Goal: Task Accomplishment & Management: Manage account settings

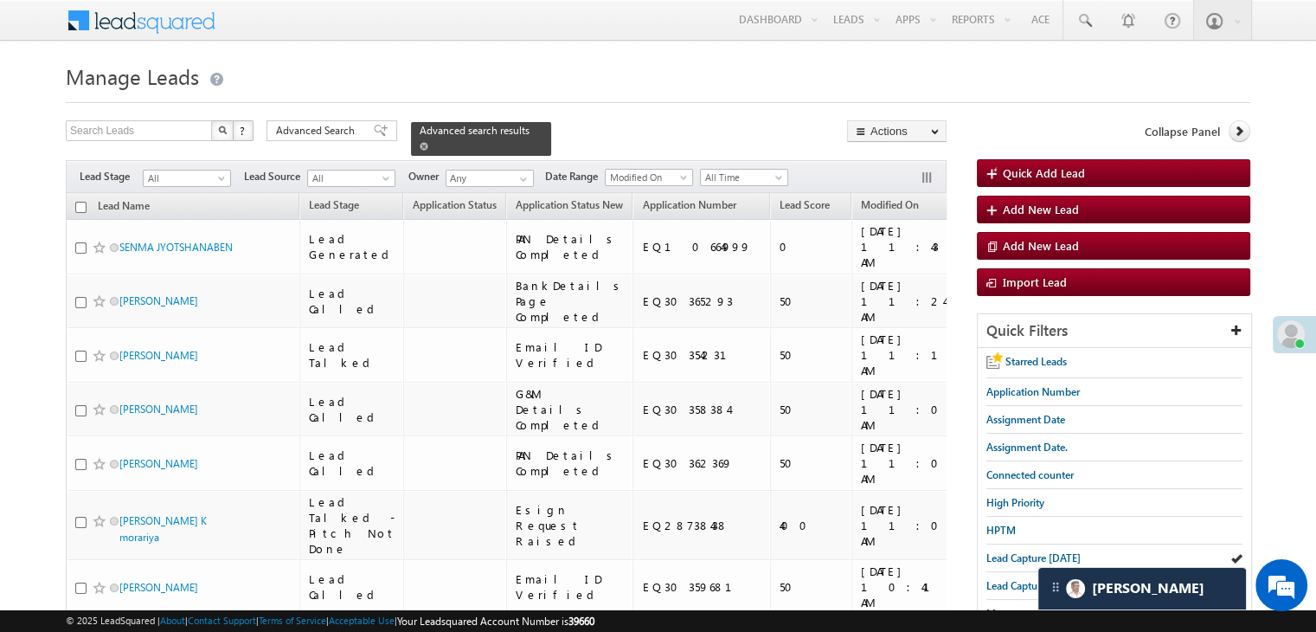
click at [428, 142] on span at bounding box center [424, 146] width 9 height 9
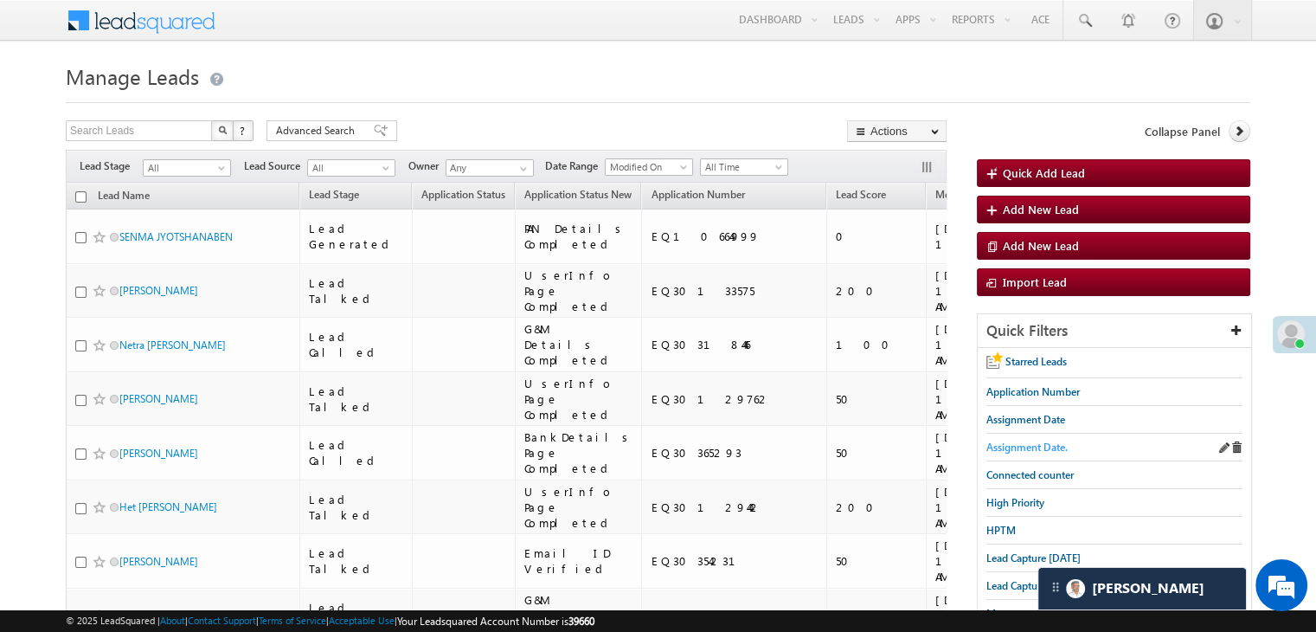
scroll to position [173, 0]
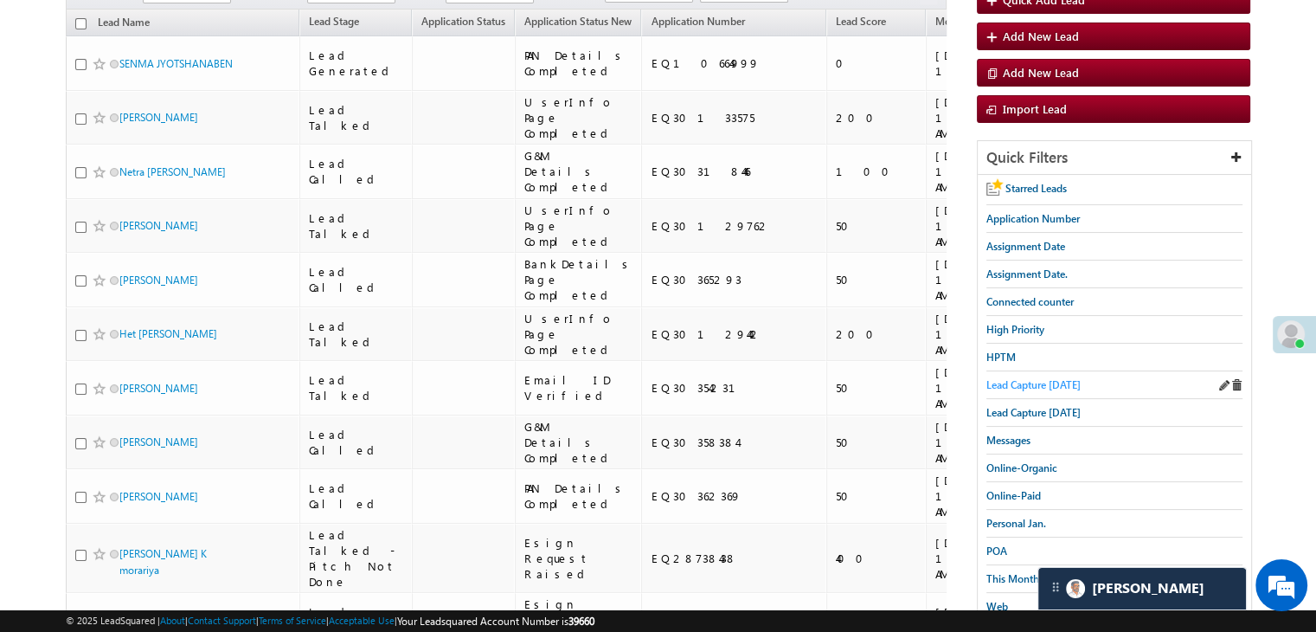
click at [1028, 378] on span "Lead Capture [DATE]" at bounding box center [1034, 384] width 94 height 13
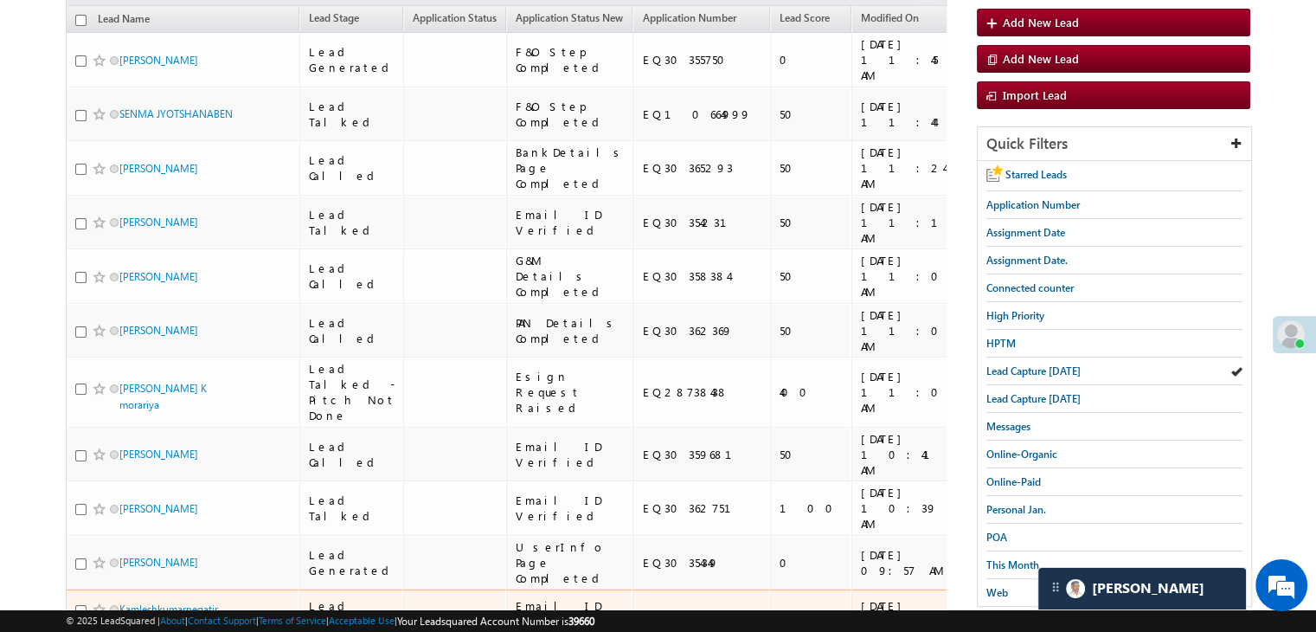
scroll to position [87, 0]
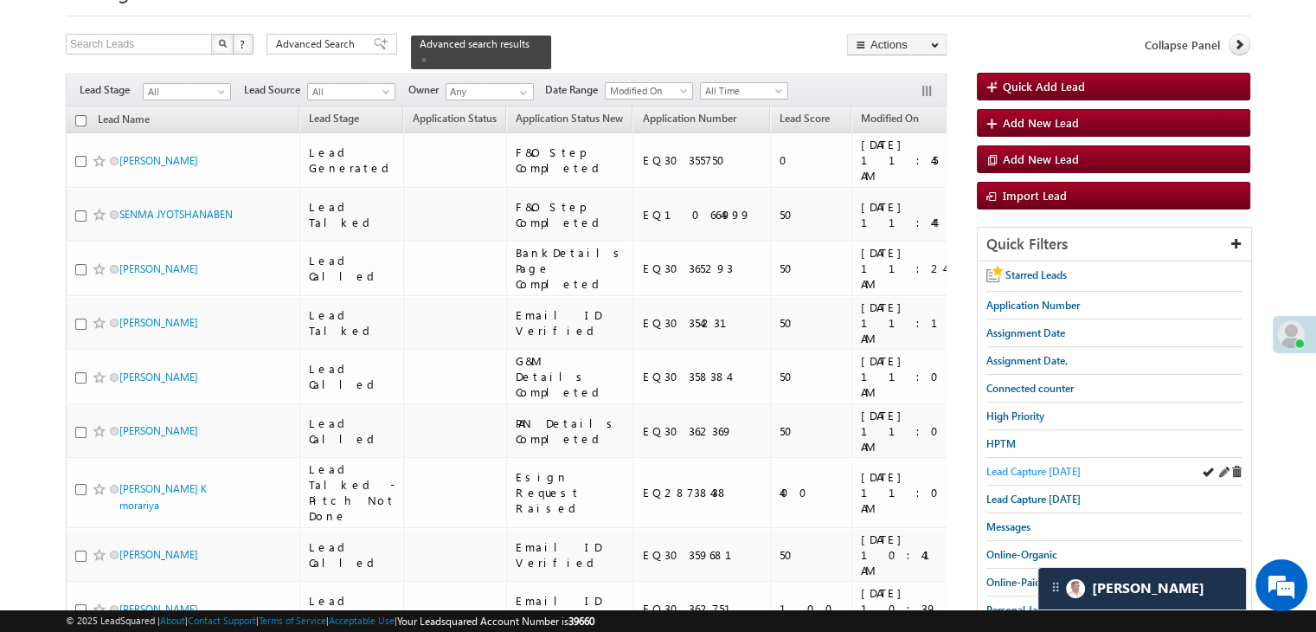
click at [1025, 467] on span "Lead Capture [DATE]" at bounding box center [1034, 471] width 94 height 13
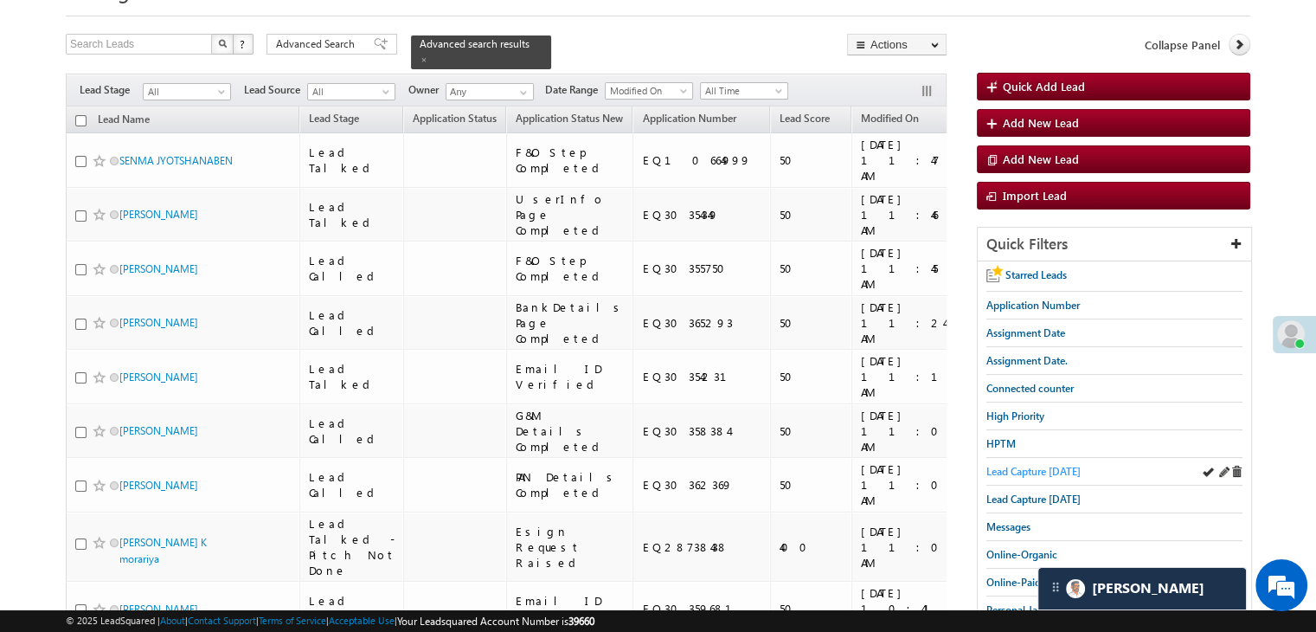
click at [1012, 467] on span "Lead Capture [DATE]" at bounding box center [1034, 471] width 94 height 13
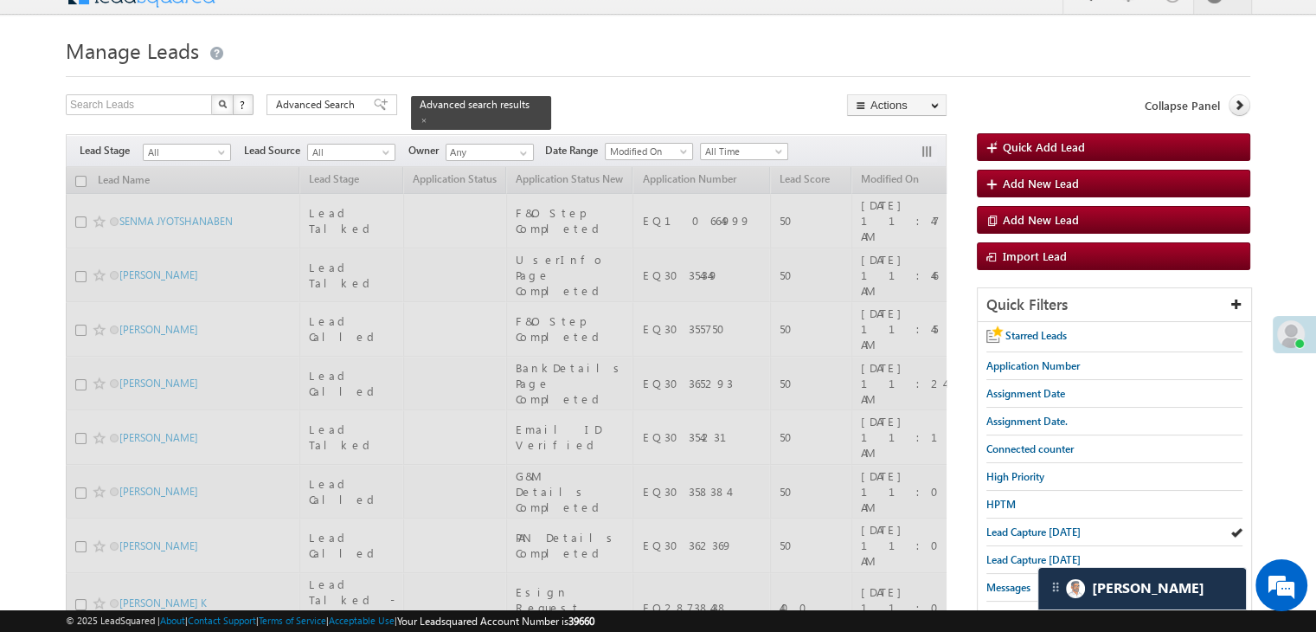
scroll to position [0, 0]
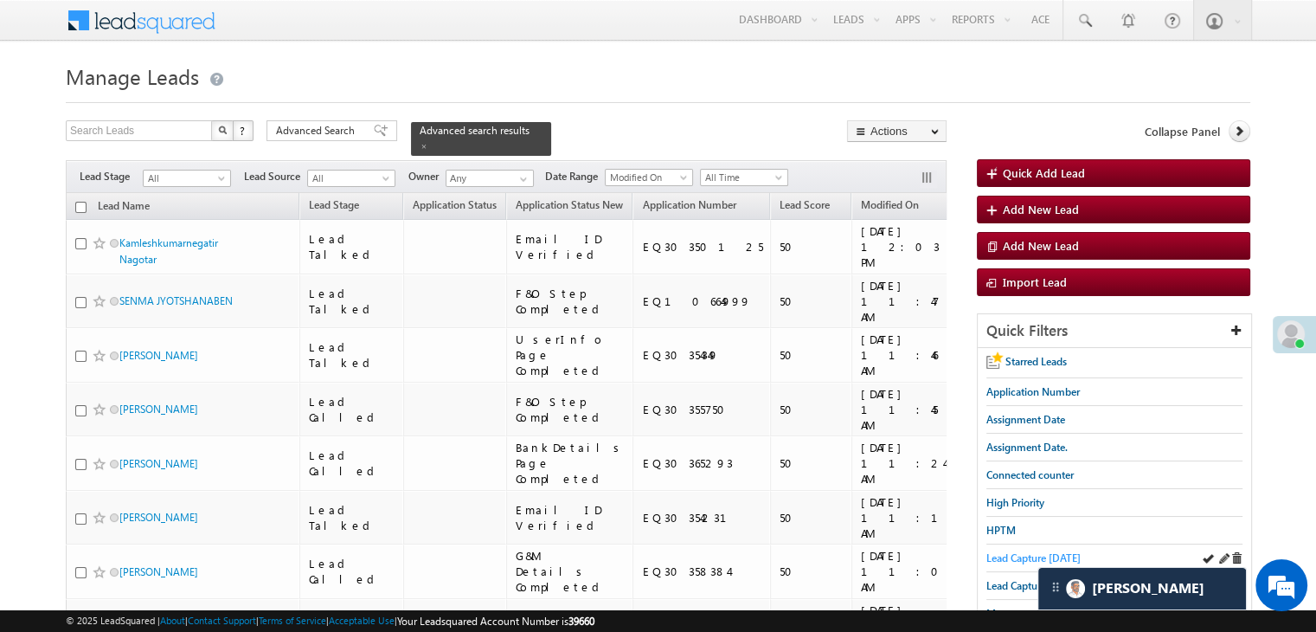
click at [1018, 557] on span "Lead Capture [DATE]" at bounding box center [1034, 557] width 94 height 13
click at [428, 138] on link at bounding box center [424, 145] width 9 height 15
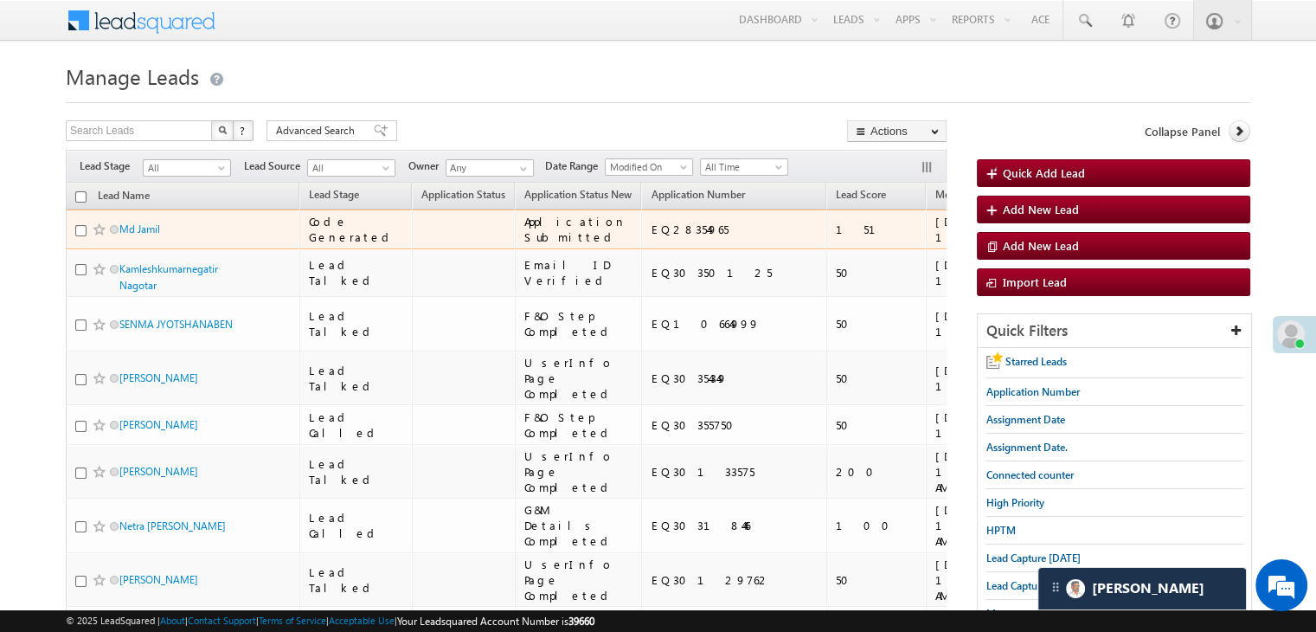
click at [108, 249] on td "Md Jamil" at bounding box center [183, 229] width 234 height 40
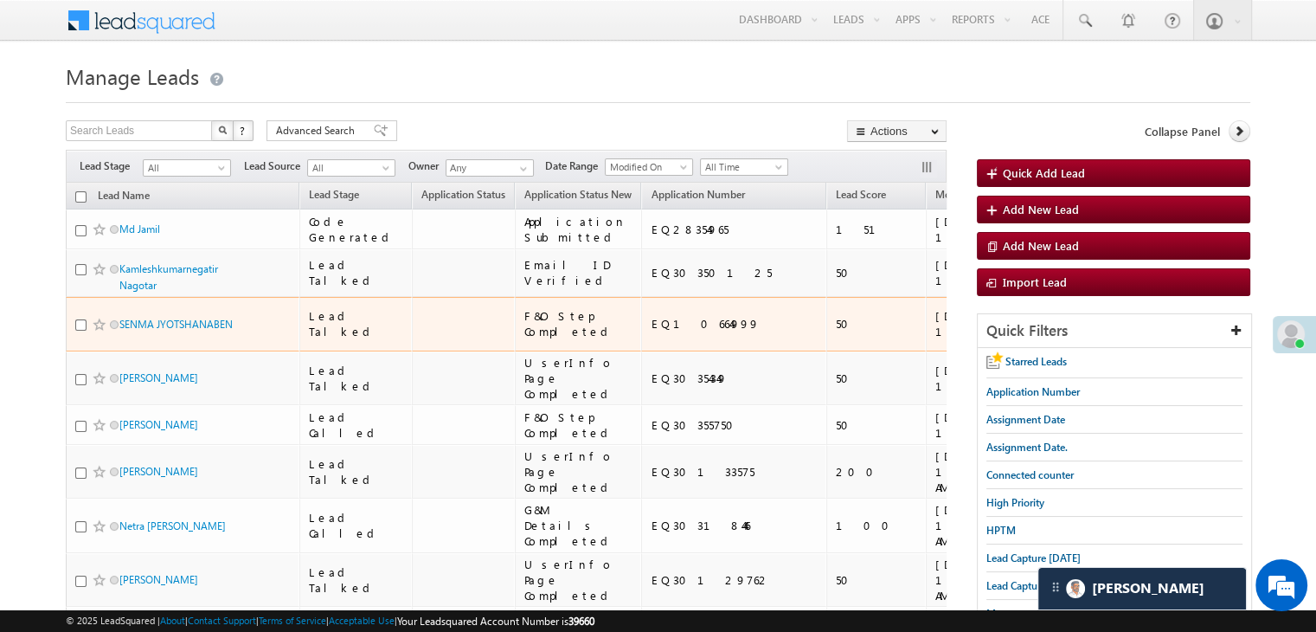
drag, startPoint x: 447, startPoint y: 483, endPoint x: 515, endPoint y: 642, distance: 173.0
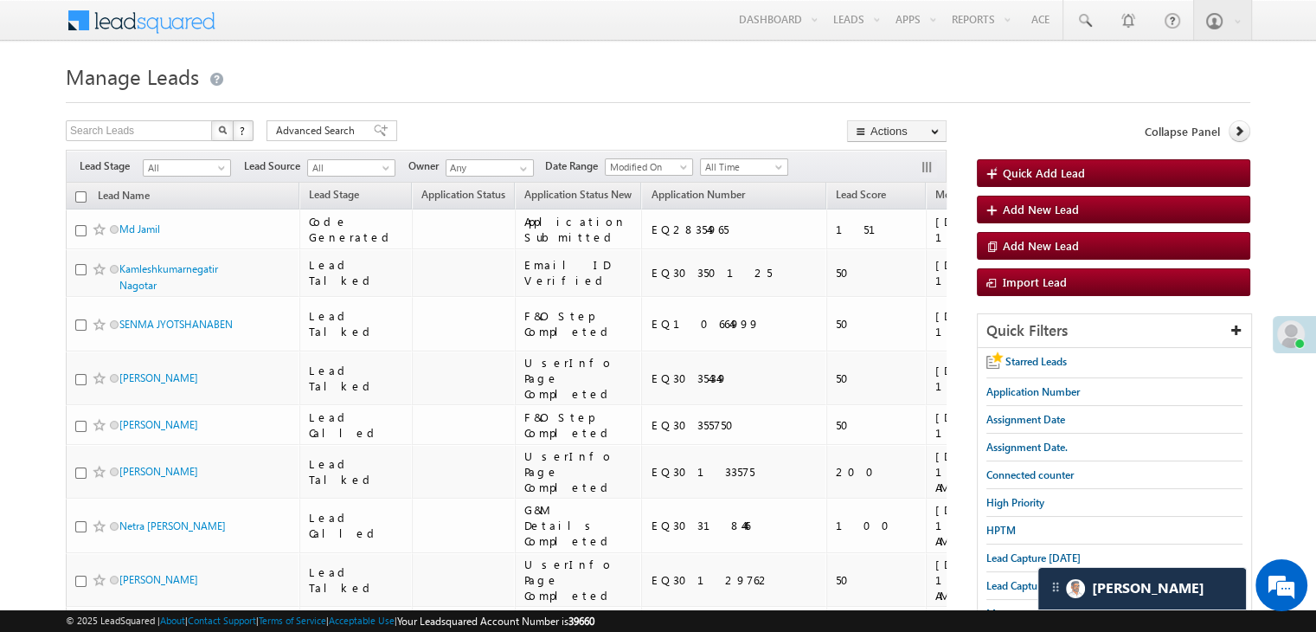
drag, startPoint x: 515, startPoint y: 642, endPoint x: 758, endPoint y: 119, distance: 576.6
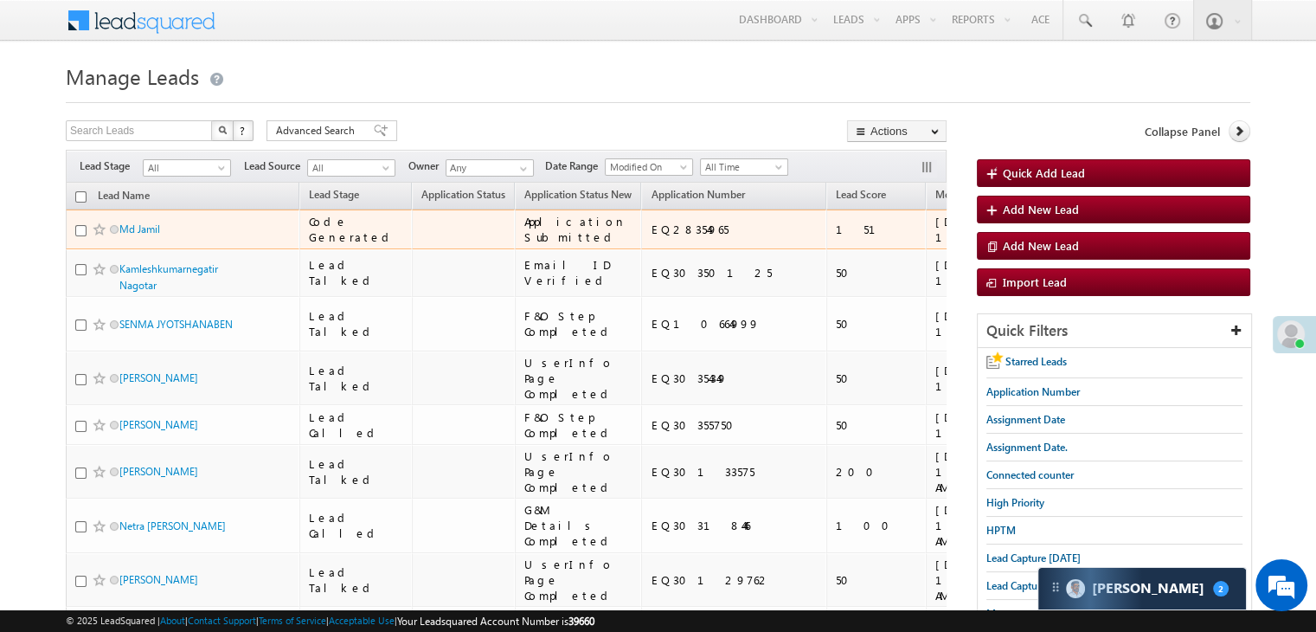
scroll to position [173, 0]
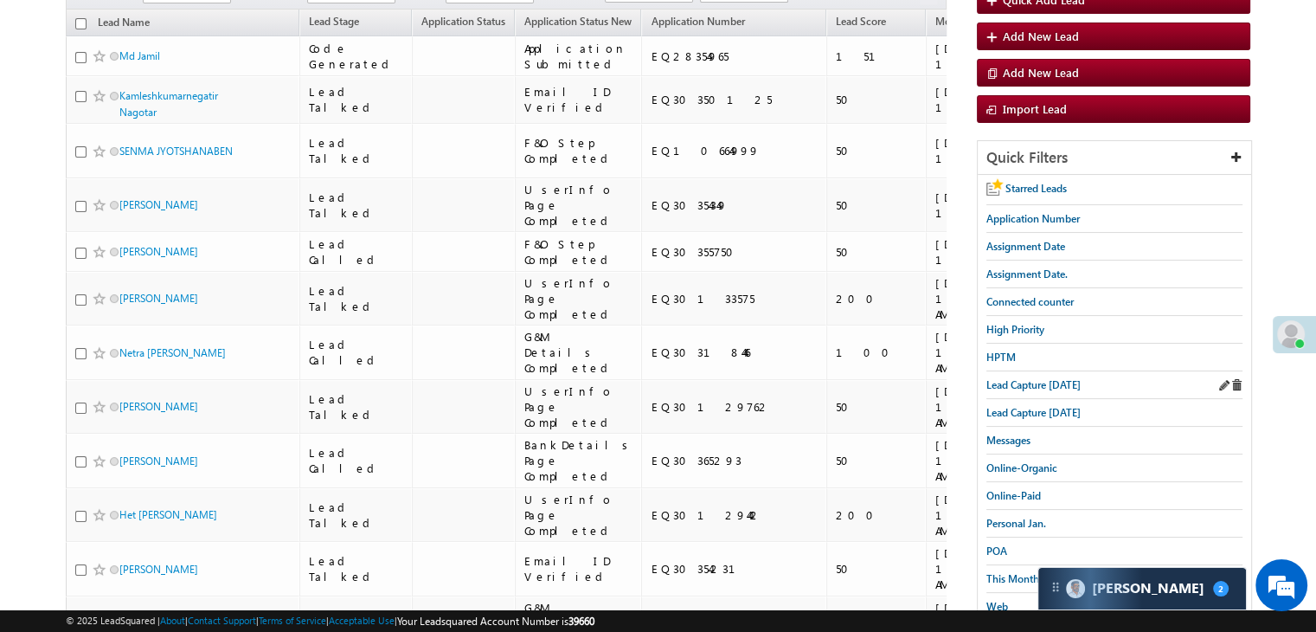
click at [1032, 371] on div "Lead Capture [DATE]" at bounding box center [1115, 385] width 256 height 28
click at [995, 378] on span "Lead Capture [DATE]" at bounding box center [1034, 384] width 94 height 13
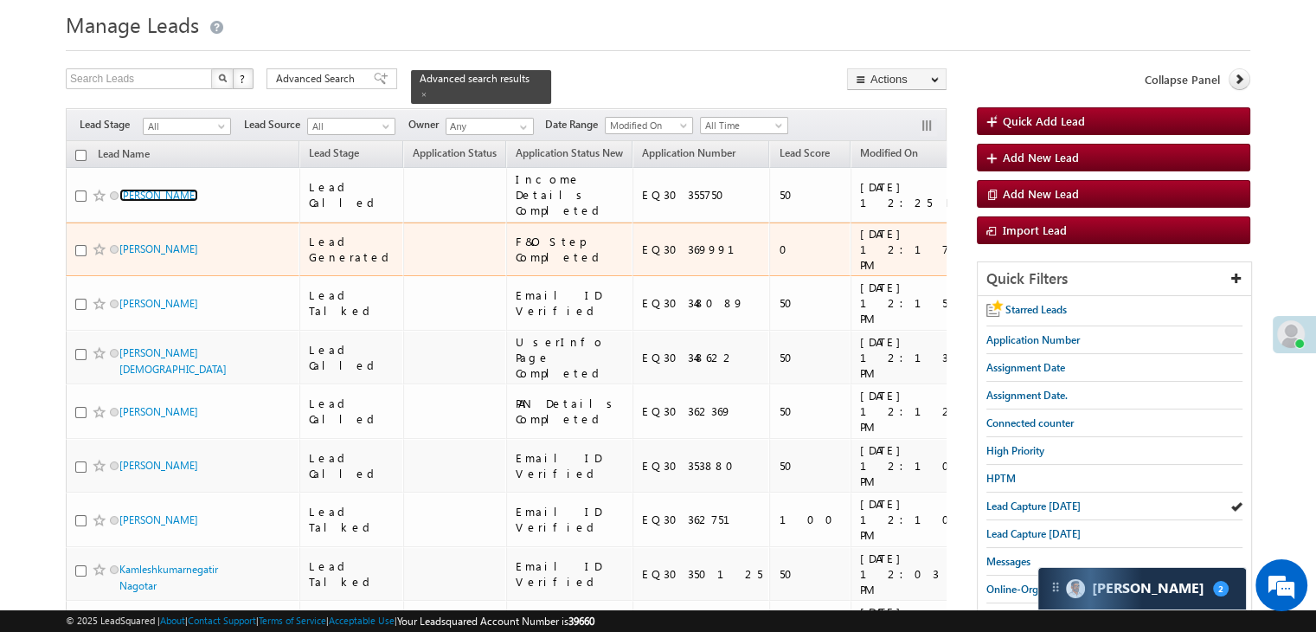
scroll to position [0, 0]
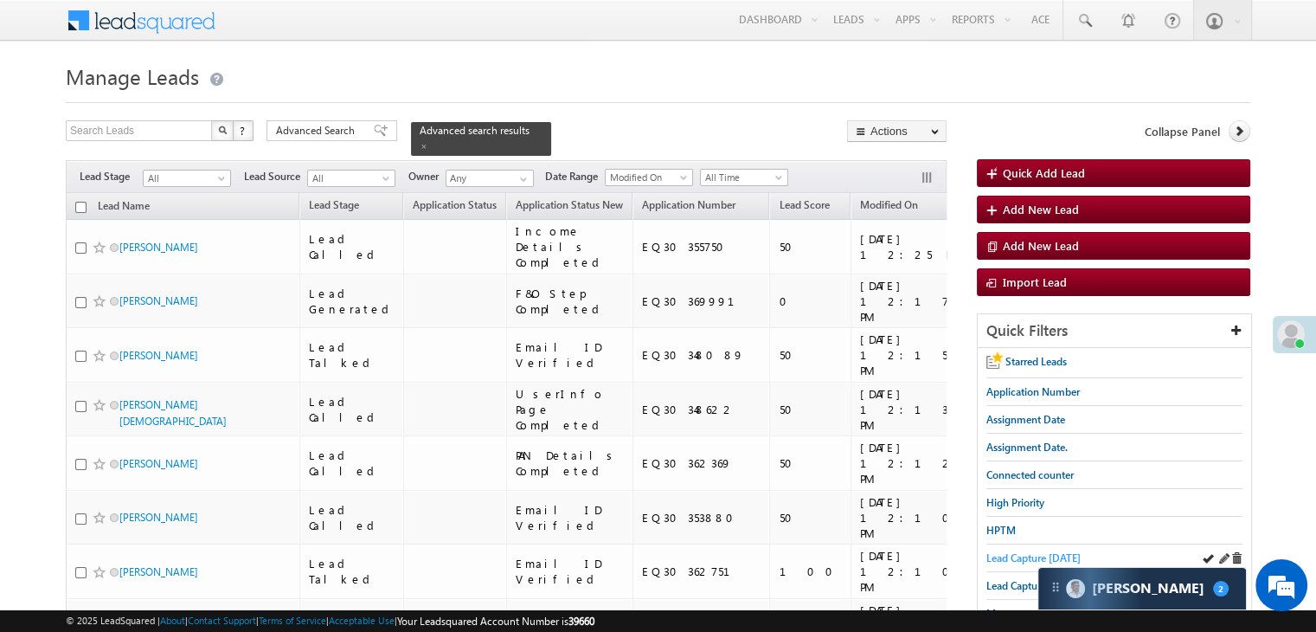
click at [1016, 558] on span "Lead Capture [DATE]" at bounding box center [1034, 557] width 94 height 13
click at [1005, 551] on span "Lead Capture [DATE]" at bounding box center [1034, 557] width 94 height 13
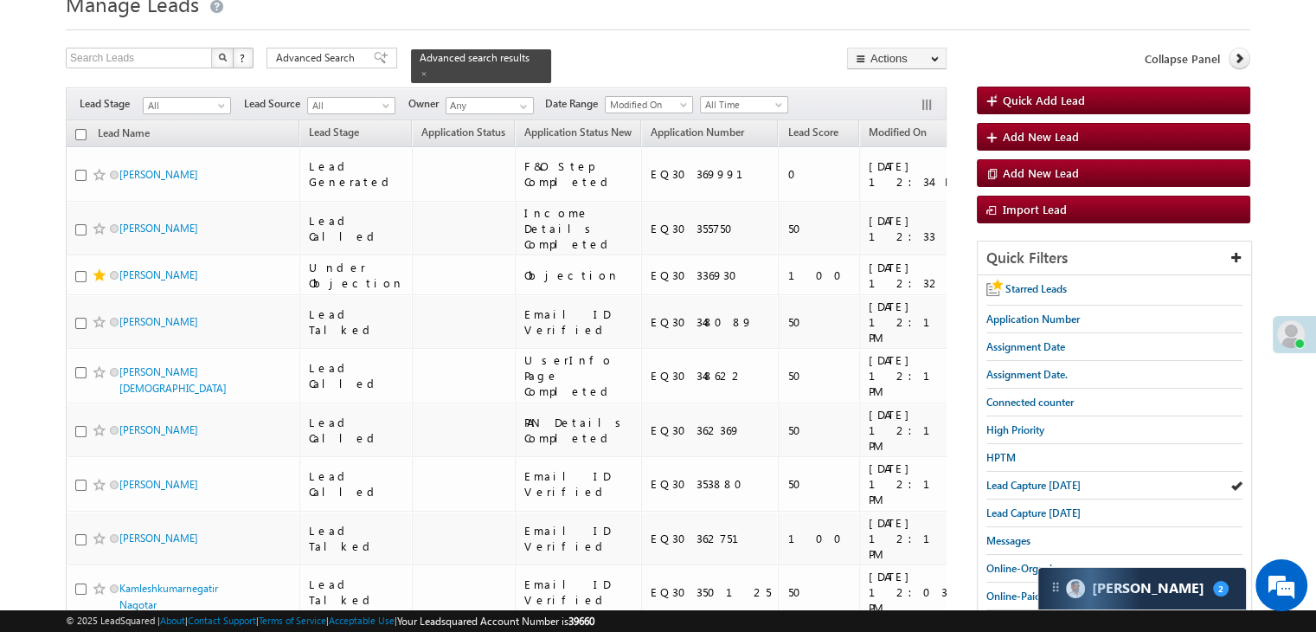
scroll to position [173, 0]
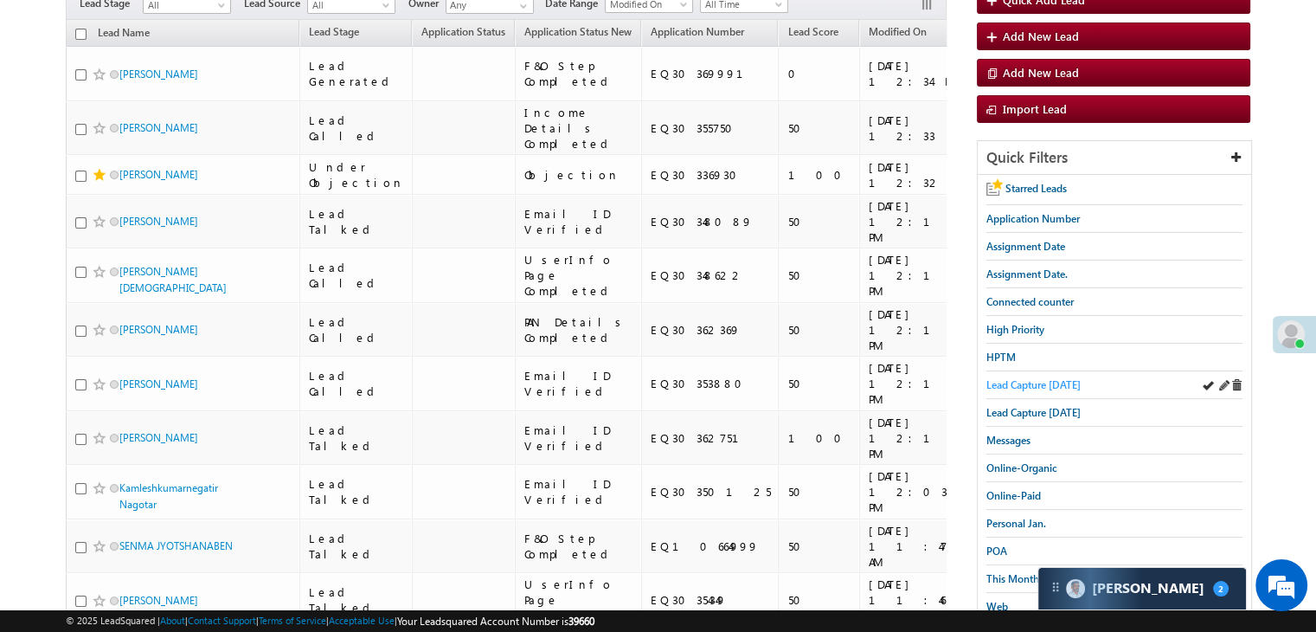
click at [1014, 387] on span "Lead Capture [DATE]" at bounding box center [1034, 384] width 94 height 13
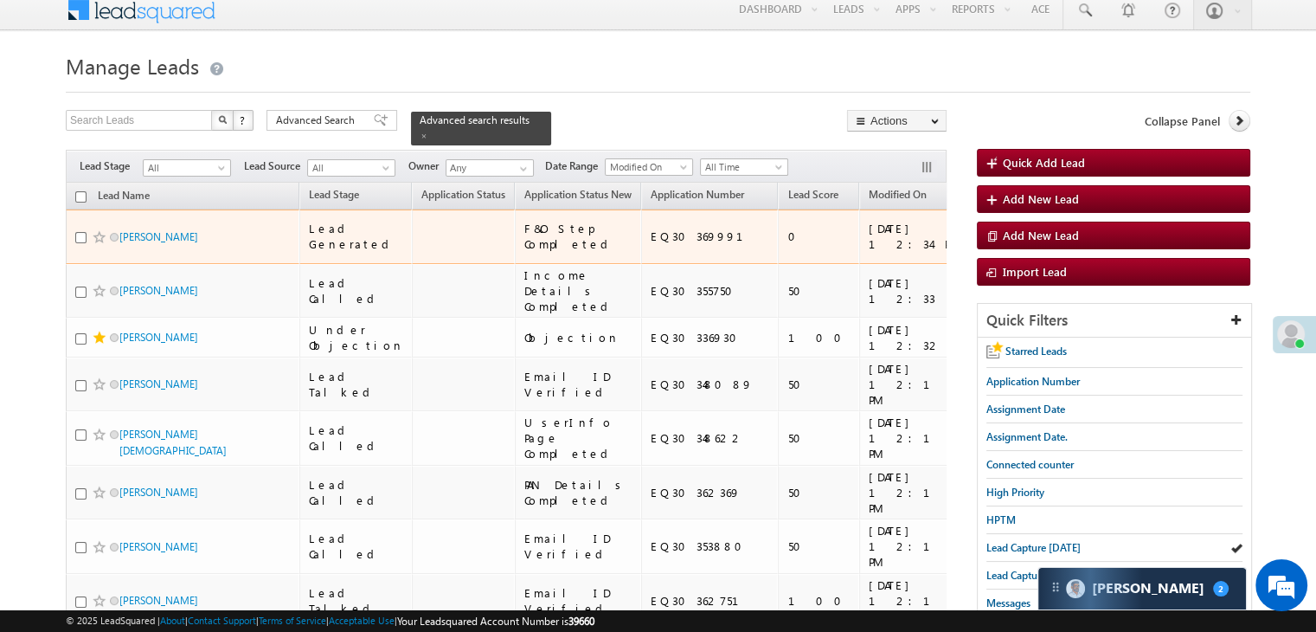
scroll to position [0, 0]
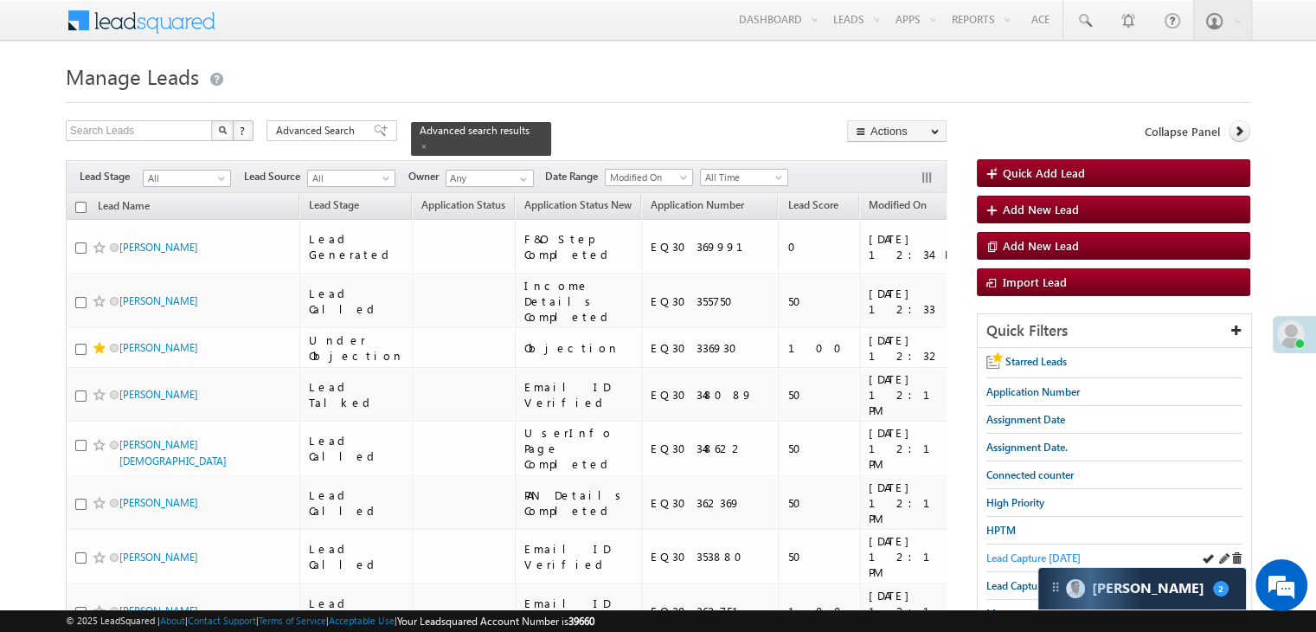
click at [1031, 551] on span "Lead Capture [DATE]" at bounding box center [1034, 557] width 94 height 13
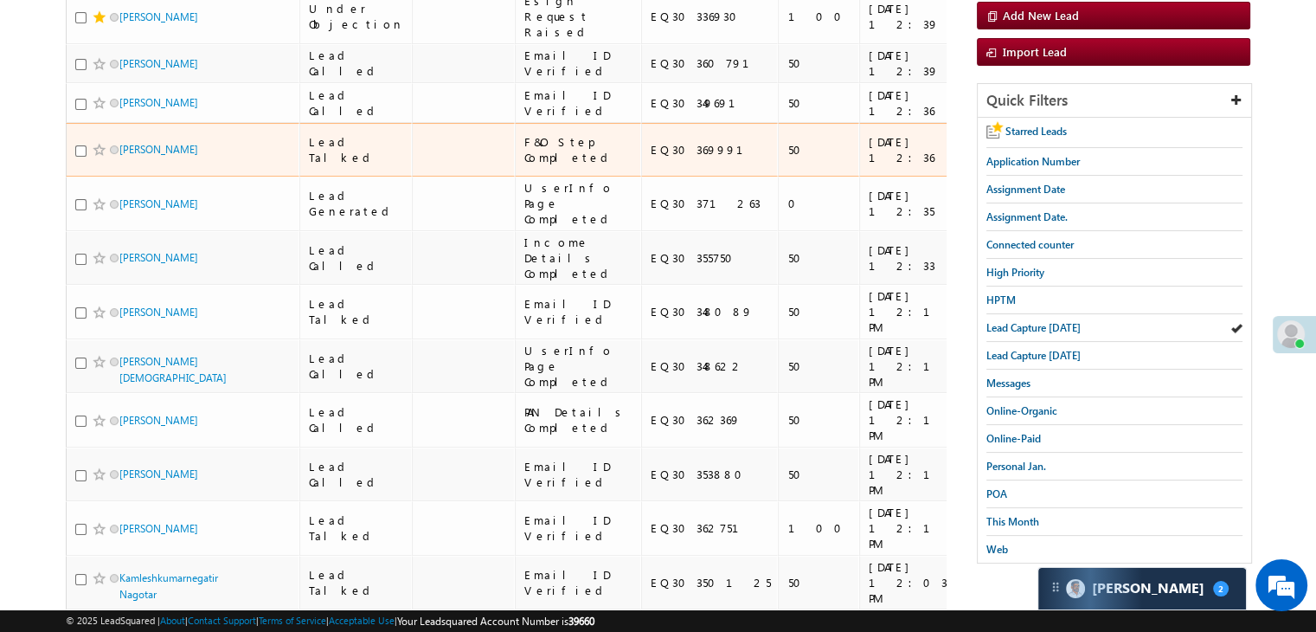
scroll to position [260, 0]
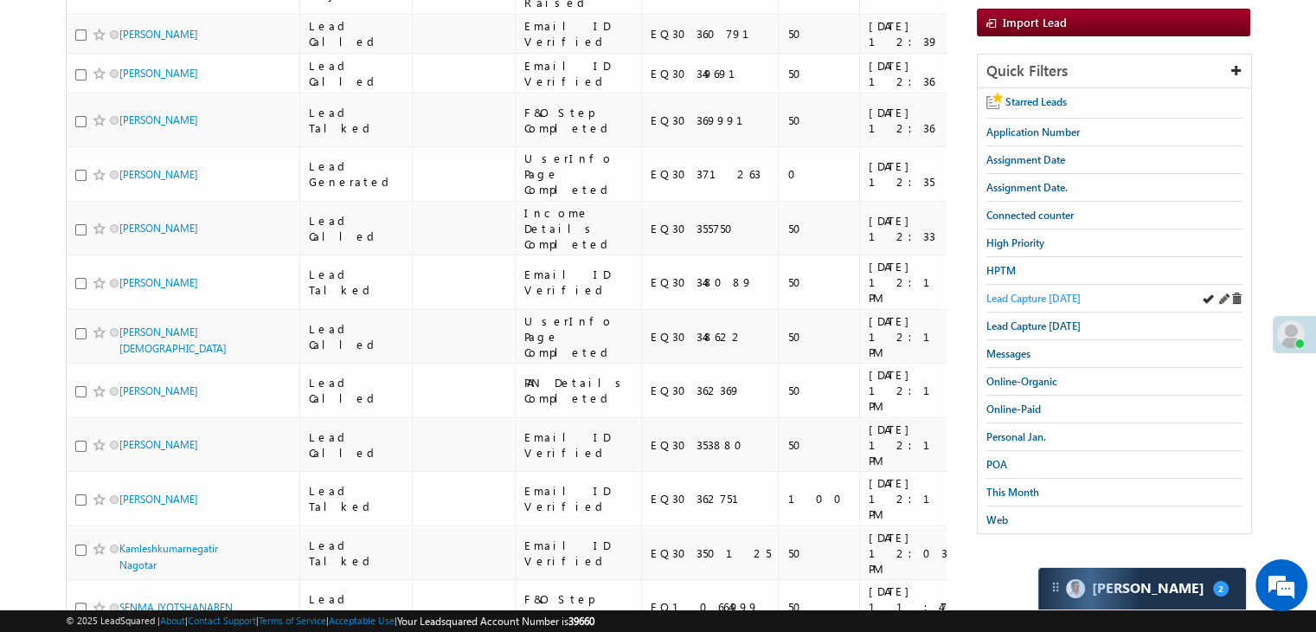
click at [1027, 293] on span "Lead Capture [DATE]" at bounding box center [1034, 298] width 94 height 13
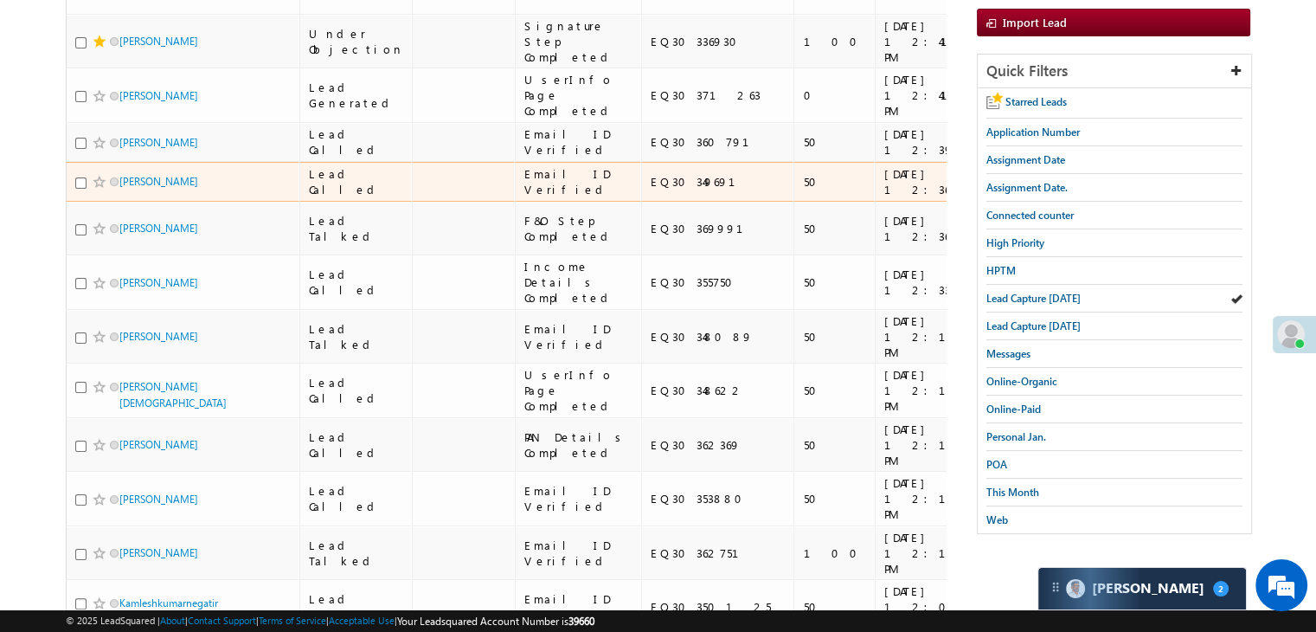
scroll to position [0, 0]
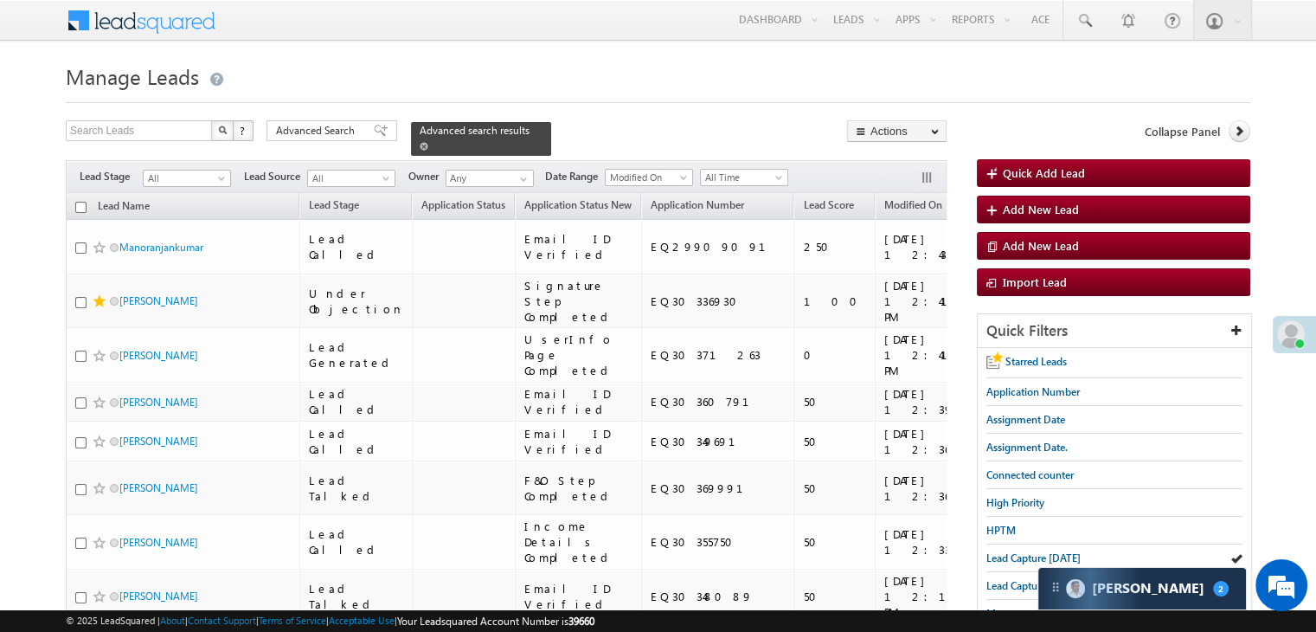
click at [428, 142] on span at bounding box center [424, 146] width 9 height 9
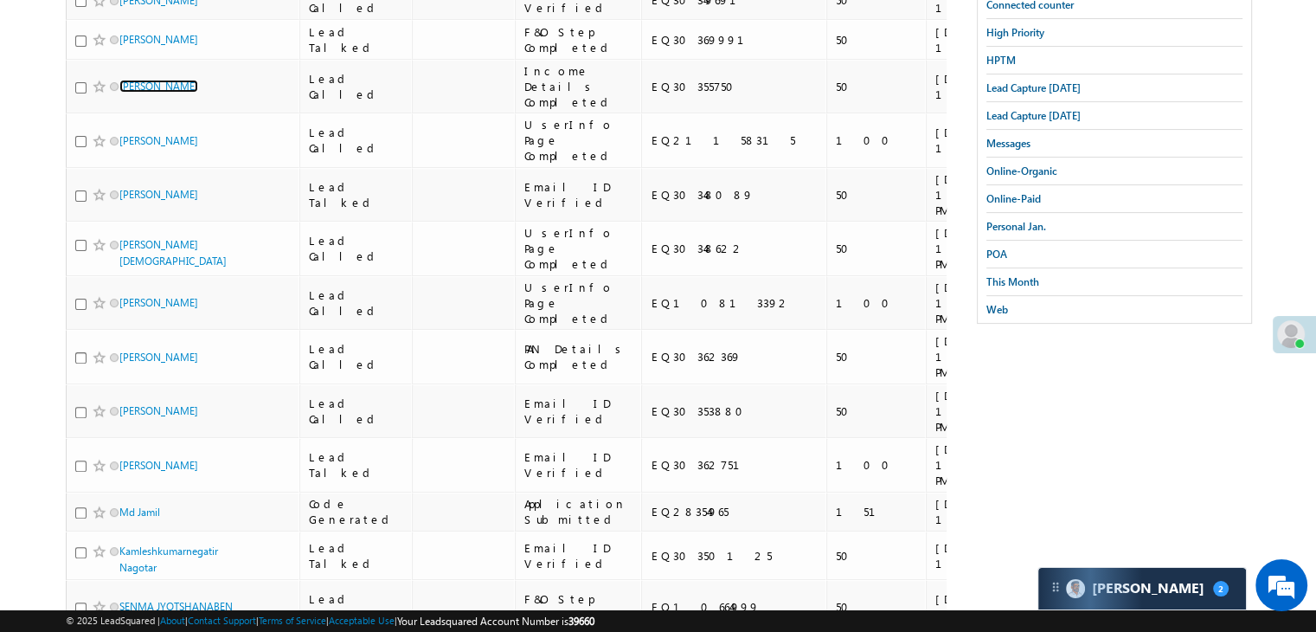
scroll to position [173, 0]
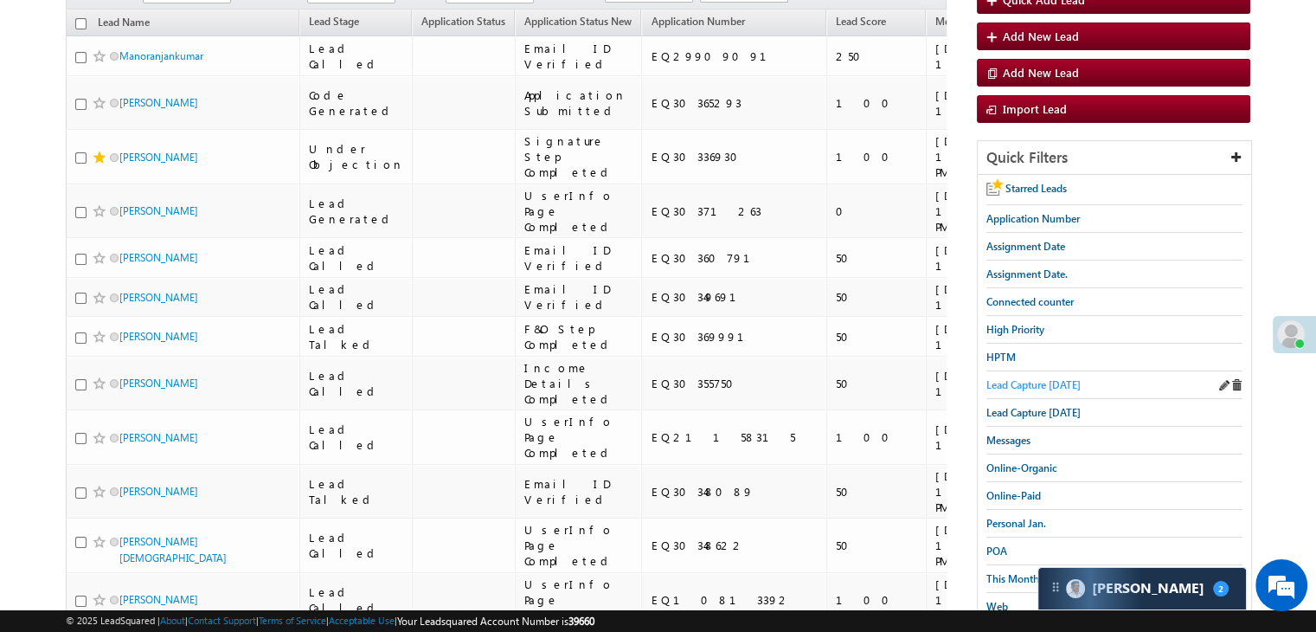
click at [1052, 381] on span "Lead Capture [DATE]" at bounding box center [1034, 384] width 94 height 13
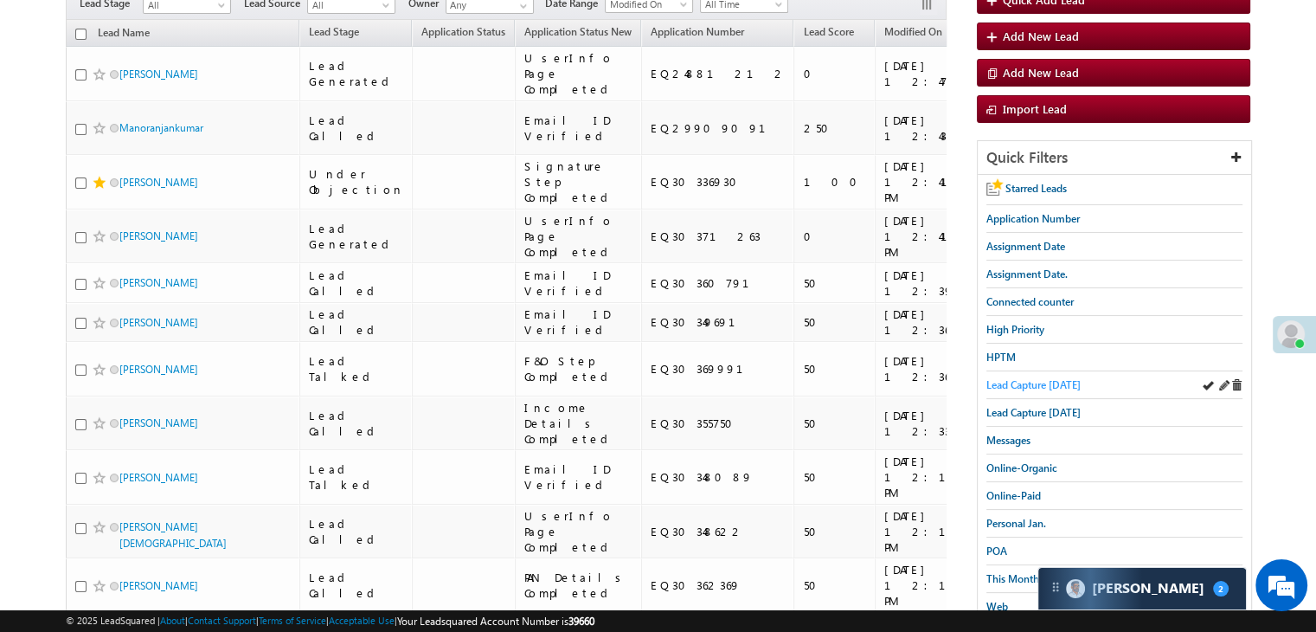
click at [1004, 378] on span "Lead Capture [DATE]" at bounding box center [1034, 384] width 94 height 13
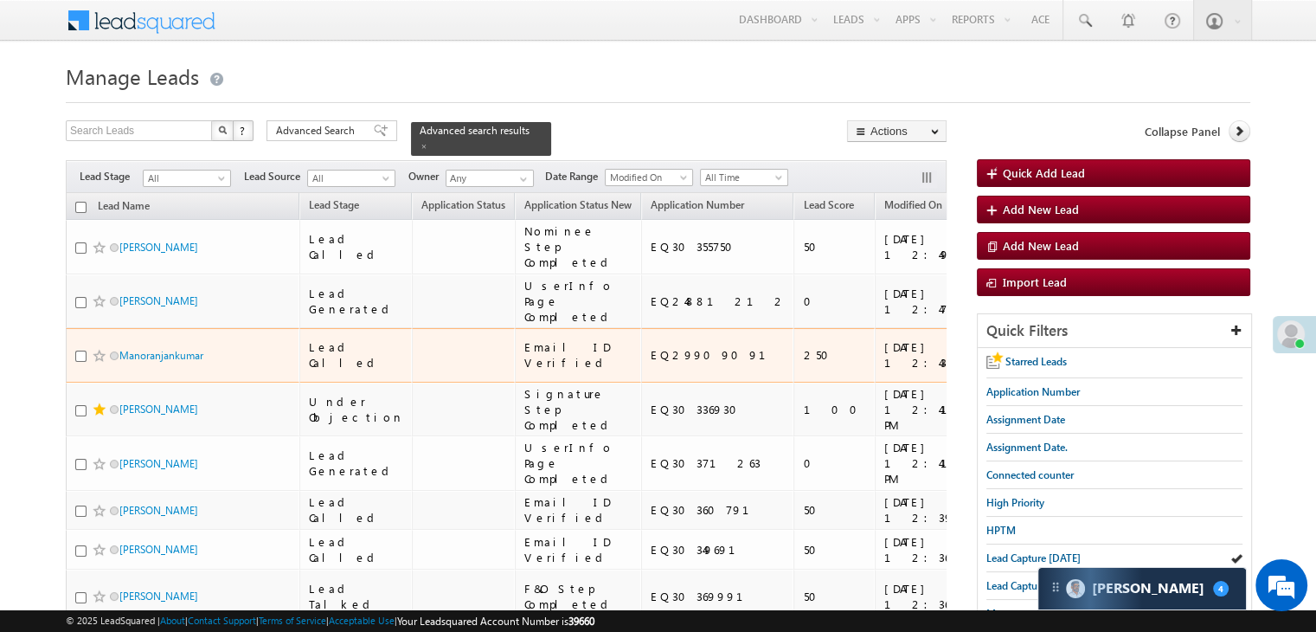
scroll to position [87, 0]
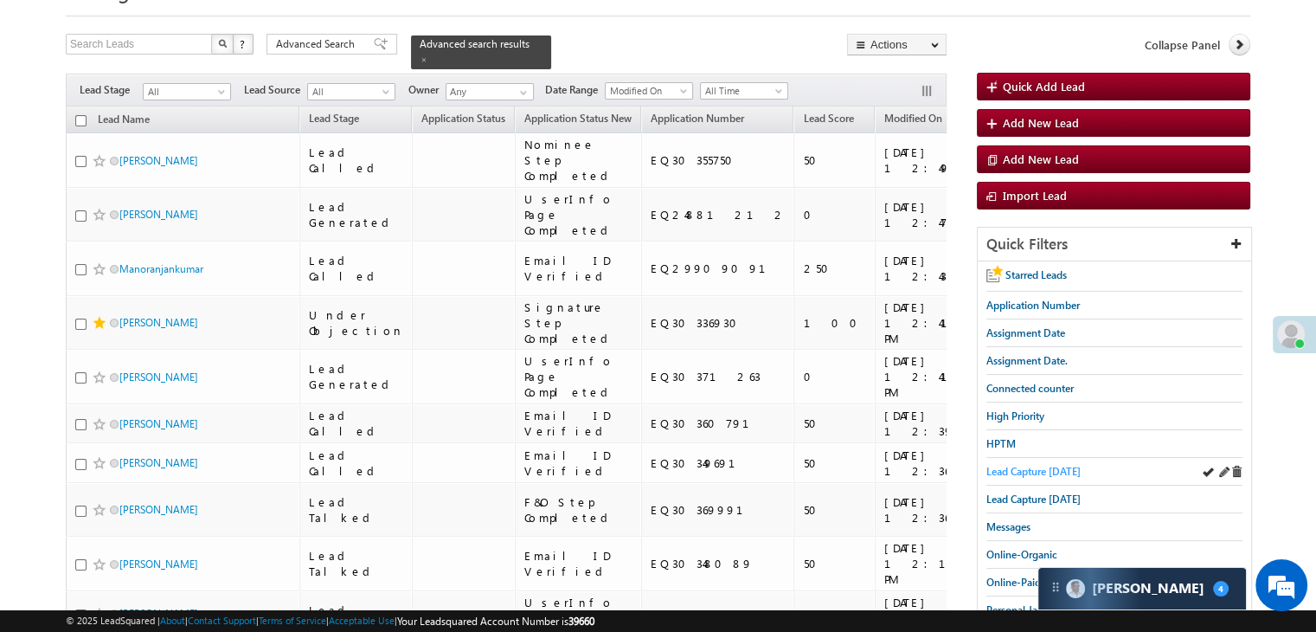
click at [1028, 473] on span "Lead Capture [DATE]" at bounding box center [1034, 471] width 94 height 13
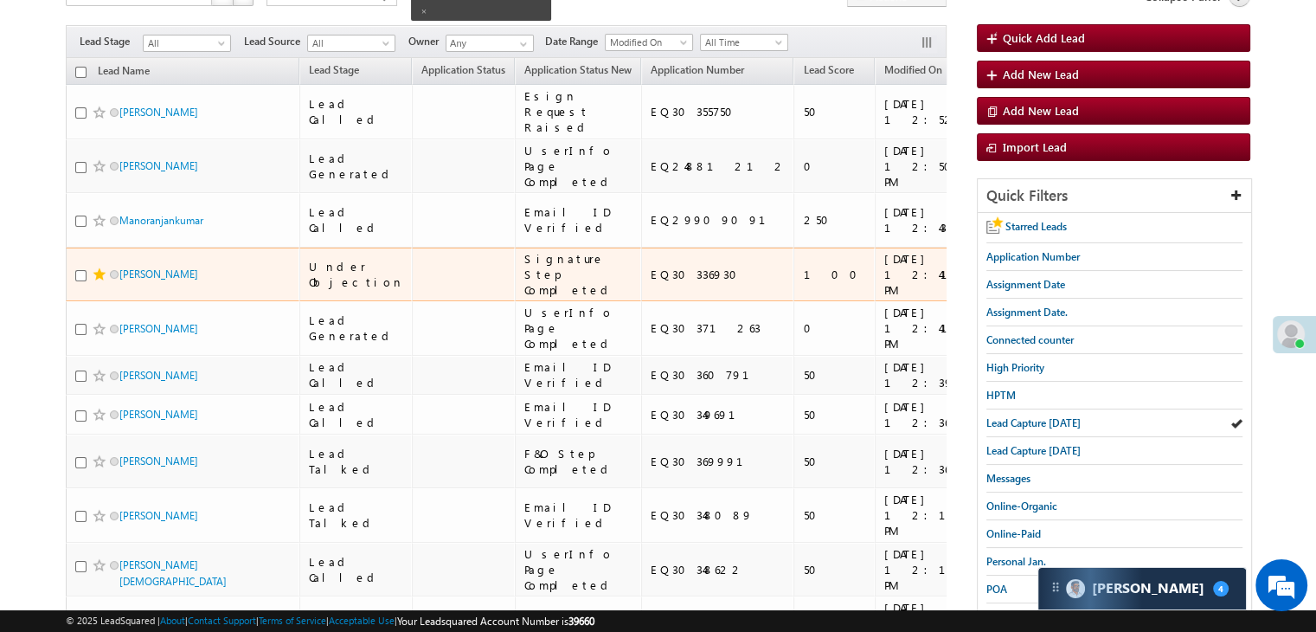
scroll to position [173, 0]
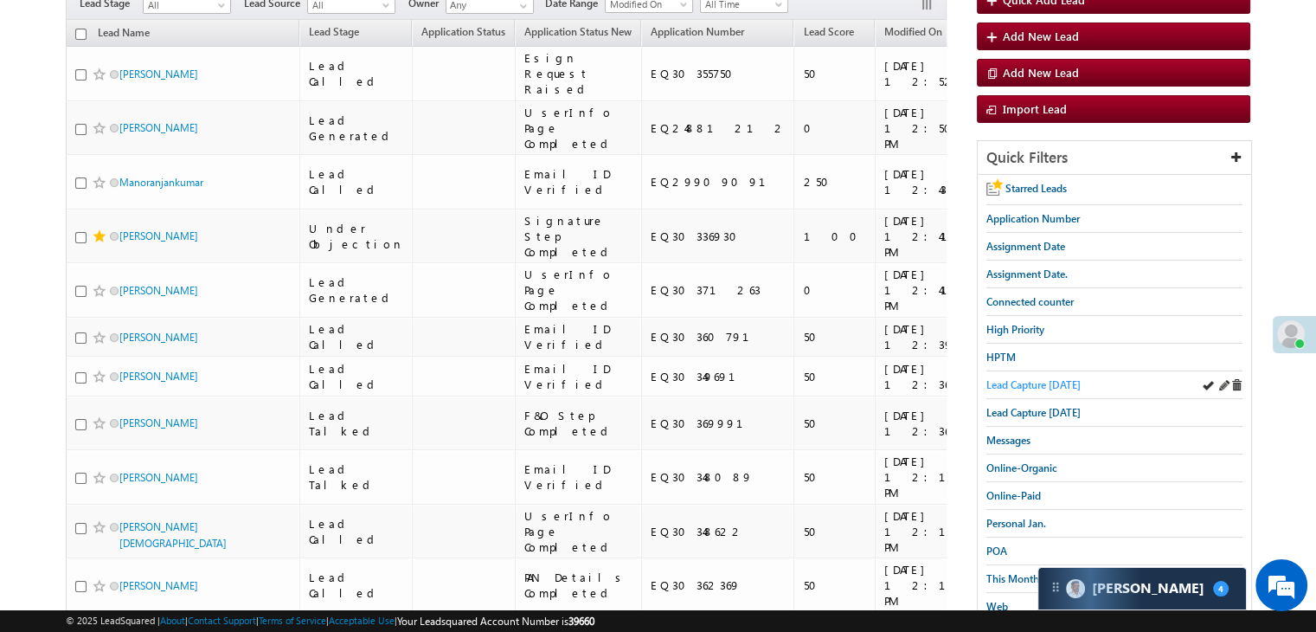
click at [1031, 378] on span "Lead Capture [DATE]" at bounding box center [1034, 384] width 94 height 13
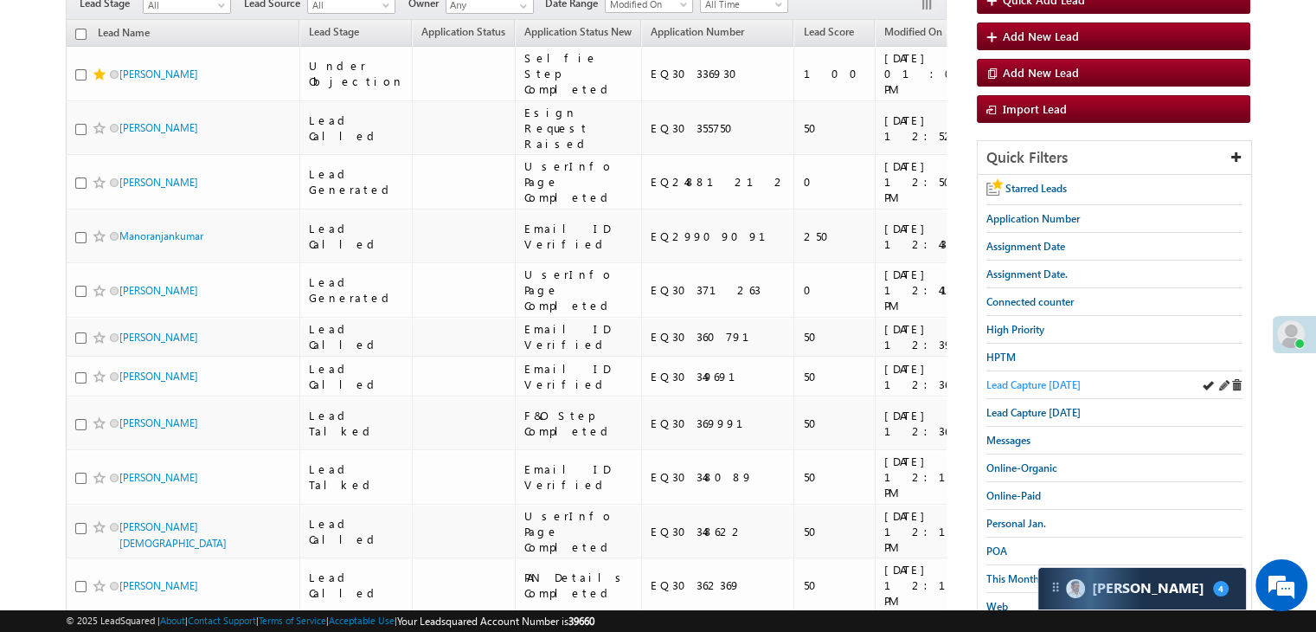
click at [1063, 384] on span "Lead Capture [DATE]" at bounding box center [1034, 384] width 94 height 13
click at [1013, 384] on span "Lead Capture [DATE]" at bounding box center [1034, 384] width 94 height 13
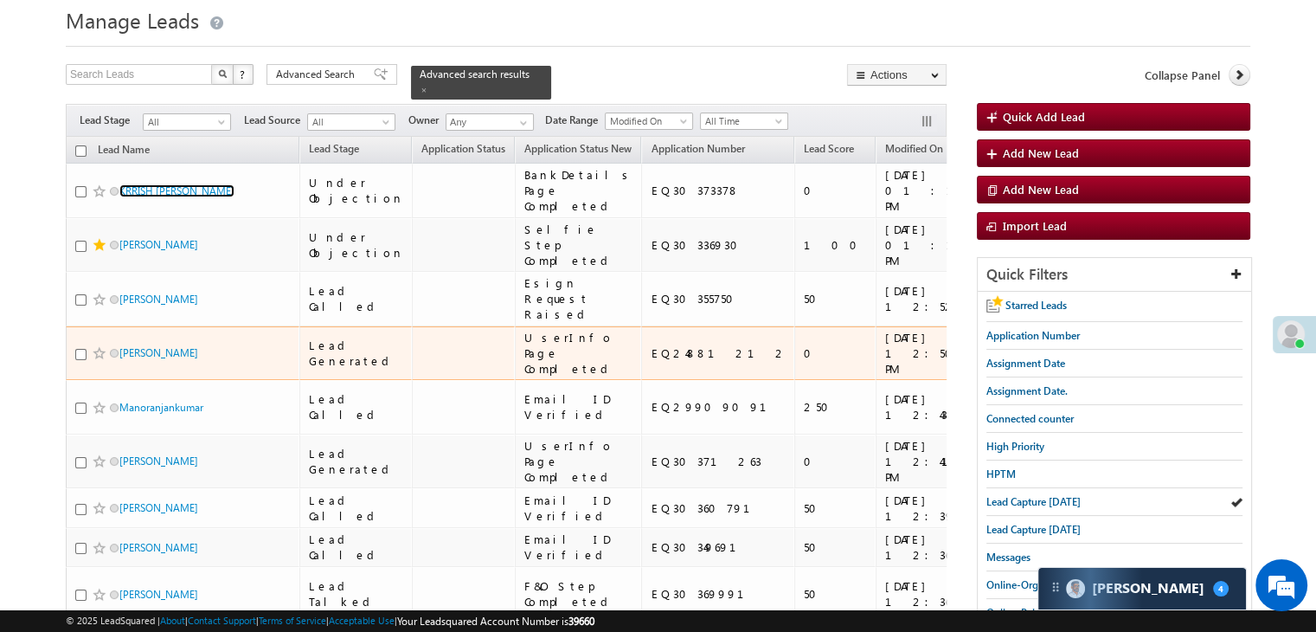
scroll to position [87, 0]
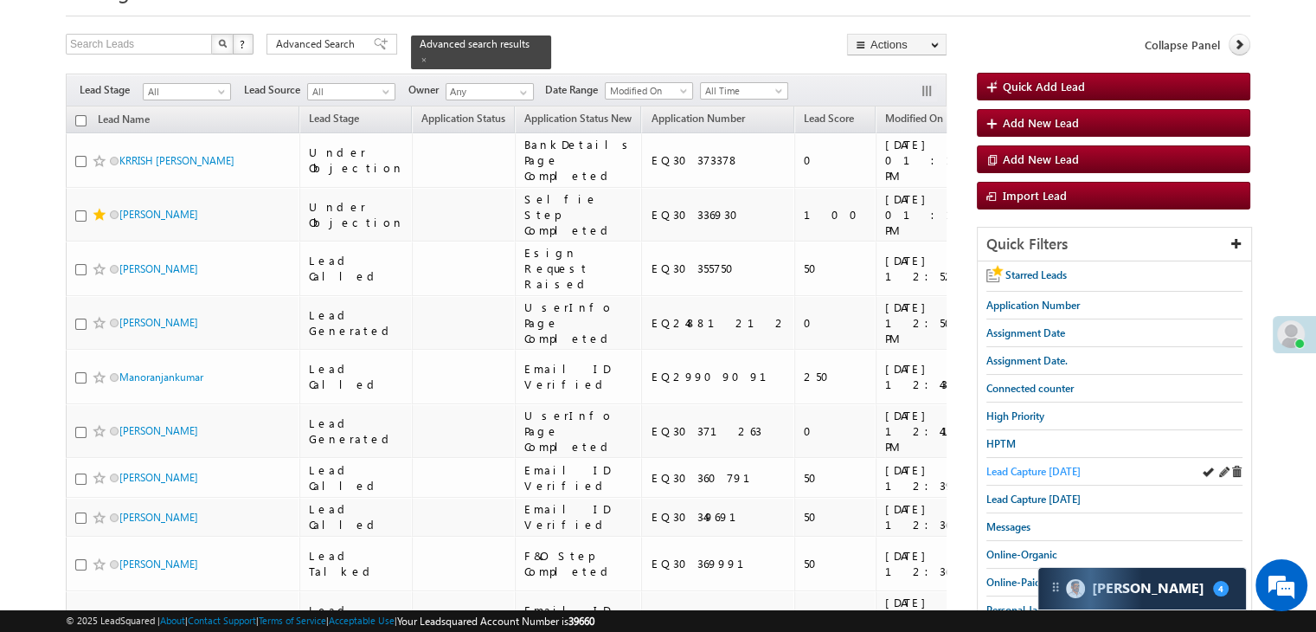
click at [1061, 472] on span "Lead Capture [DATE]" at bounding box center [1034, 471] width 94 height 13
click at [1011, 468] on span "Lead Capture [DATE]" at bounding box center [1034, 471] width 94 height 13
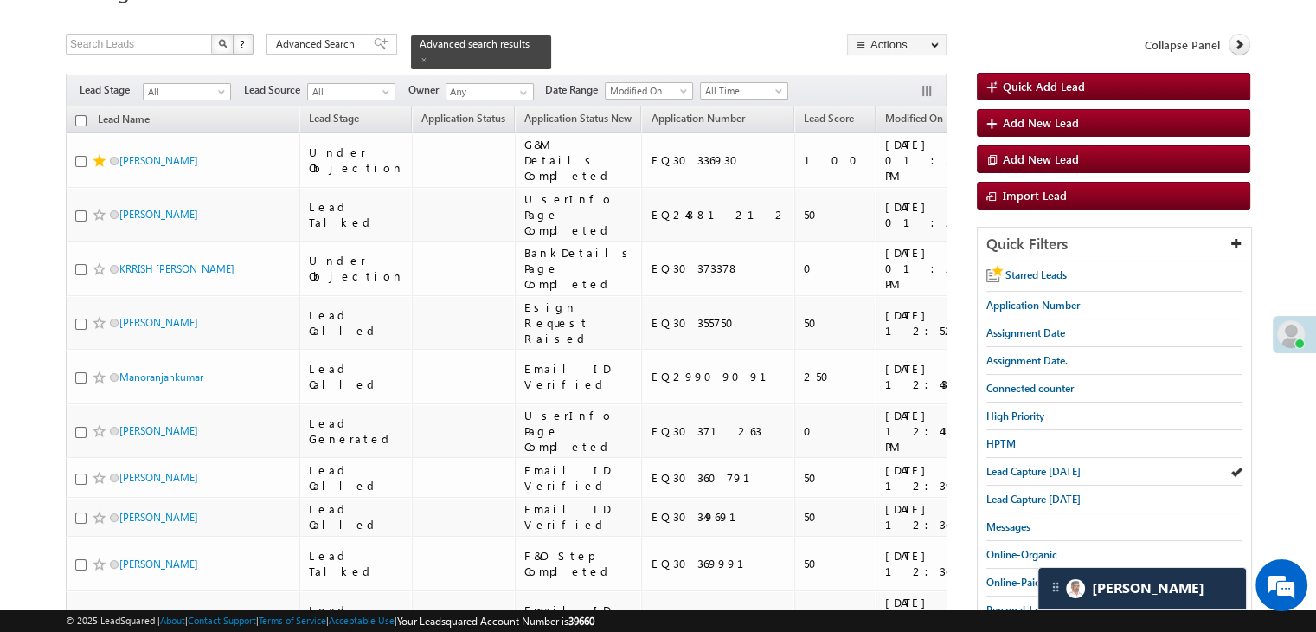
drag, startPoint x: 1040, startPoint y: 465, endPoint x: 55, endPoint y: 12, distance: 1084.0
click at [1040, 465] on span "Lead Capture [DATE]" at bounding box center [1034, 471] width 94 height 13
click at [989, 465] on span "Lead Capture [DATE]" at bounding box center [1034, 471] width 94 height 13
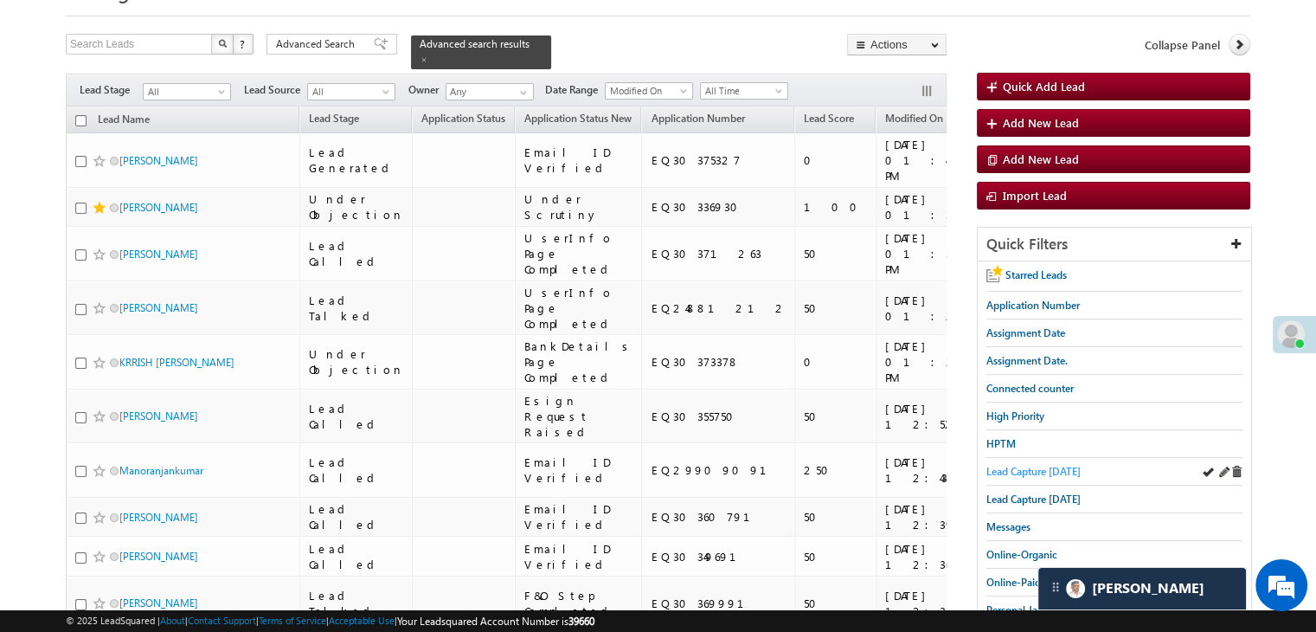
click at [1052, 472] on span "Lead Capture [DATE]" at bounding box center [1034, 471] width 94 height 13
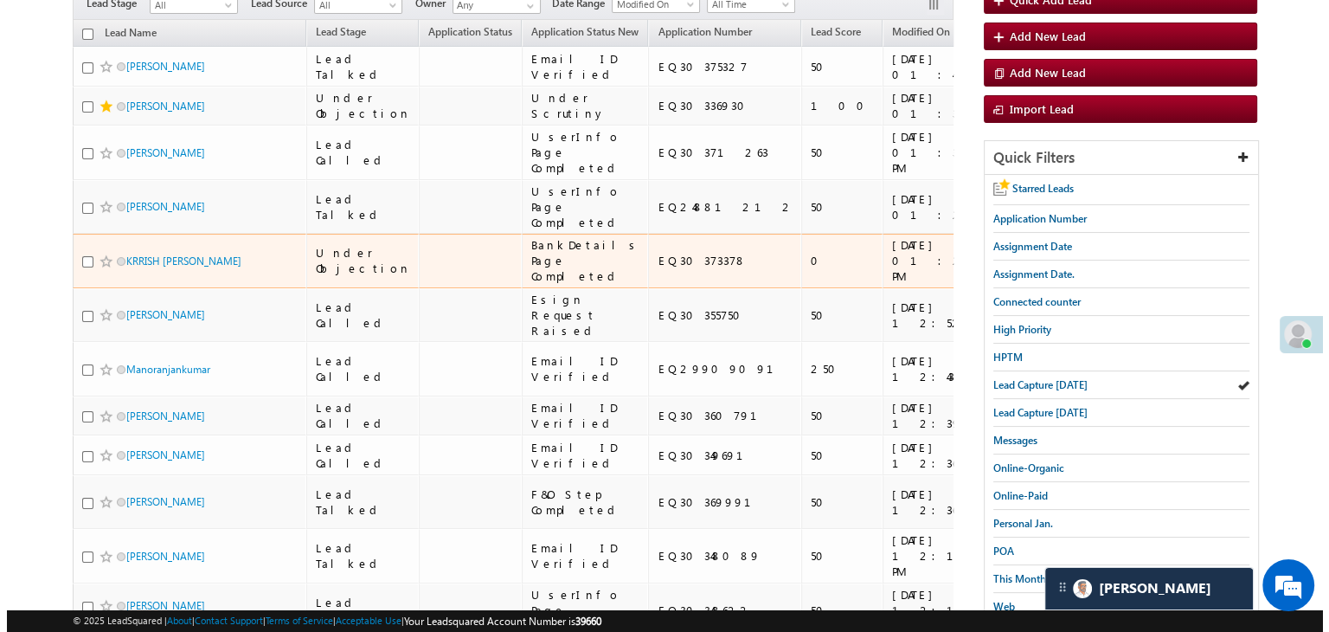
scroll to position [0, 0]
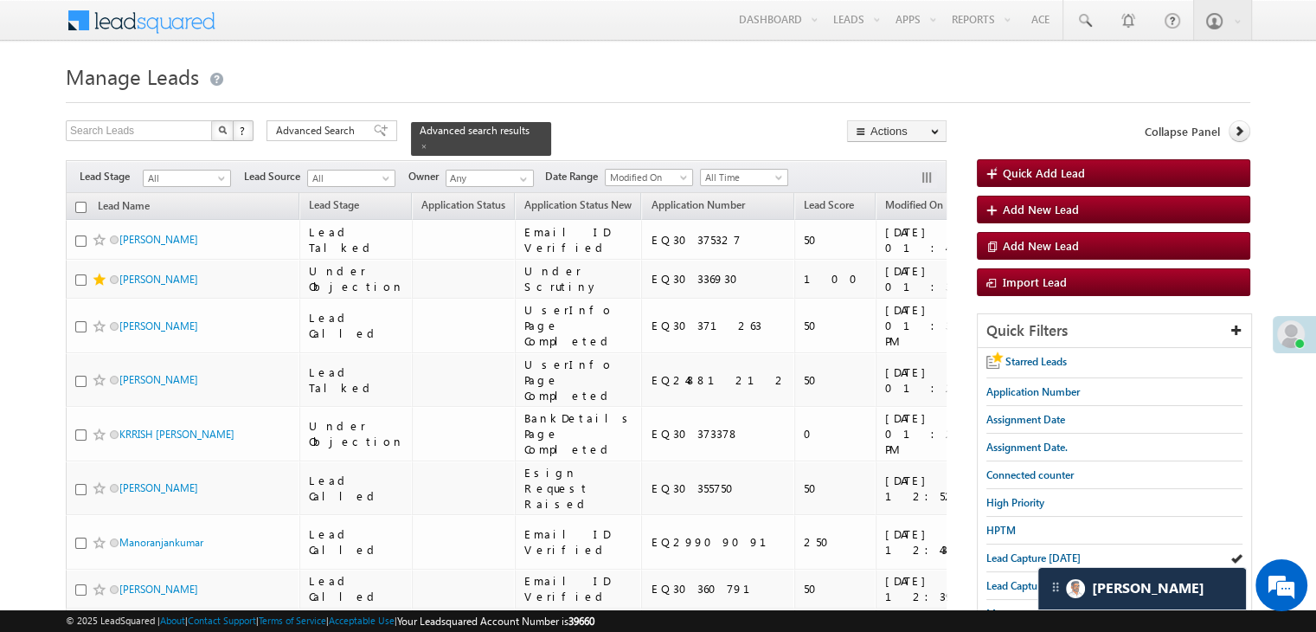
drag, startPoint x: 1030, startPoint y: 440, endPoint x: 247, endPoint y: 80, distance: 861.7
click at [1030, 441] on span "Assignment Date." at bounding box center [1027, 447] width 81 height 13
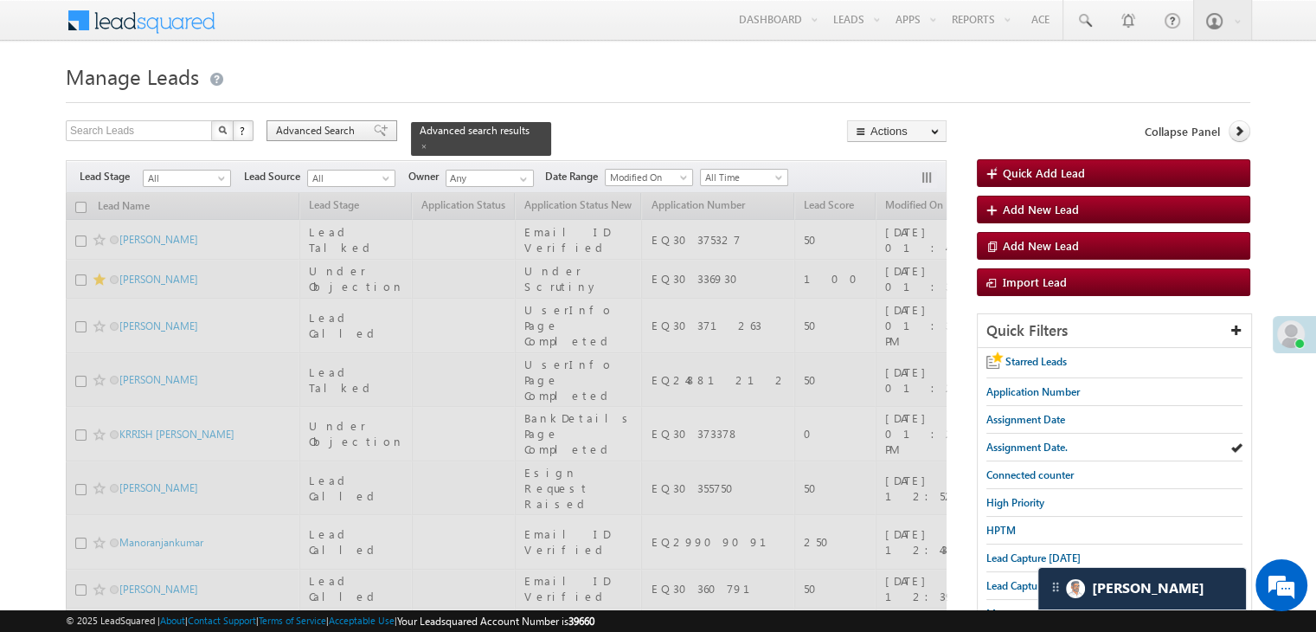
click at [319, 127] on span "Advanced Search" at bounding box center [318, 131] width 84 height 16
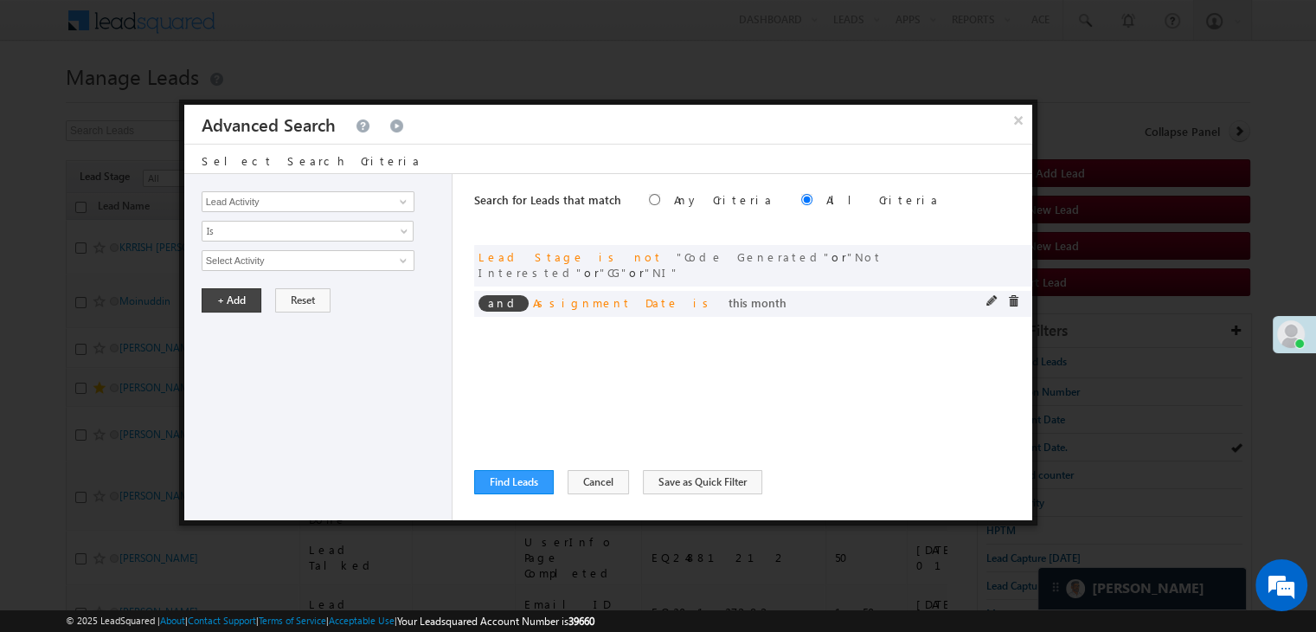
click at [996, 295] on span at bounding box center [993, 301] width 12 height 12
click at [351, 264] on span "This Month" at bounding box center [297, 261] width 188 height 16
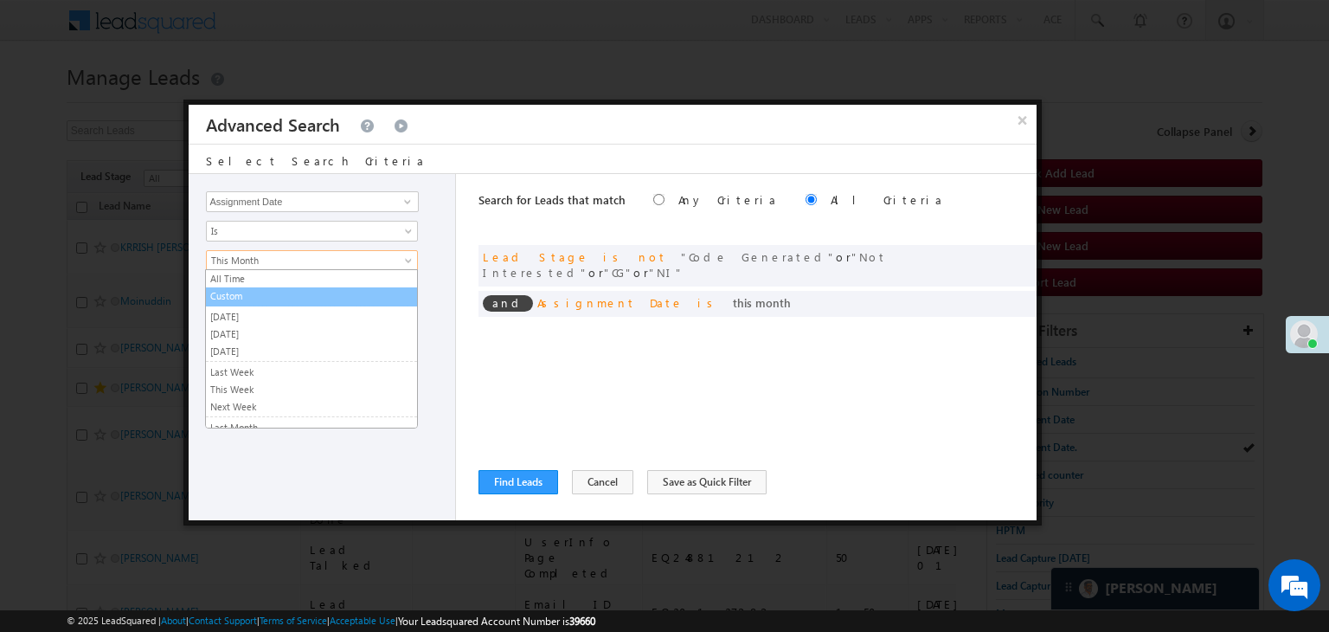
click at [298, 296] on link "Custom" at bounding box center [311, 296] width 211 height 16
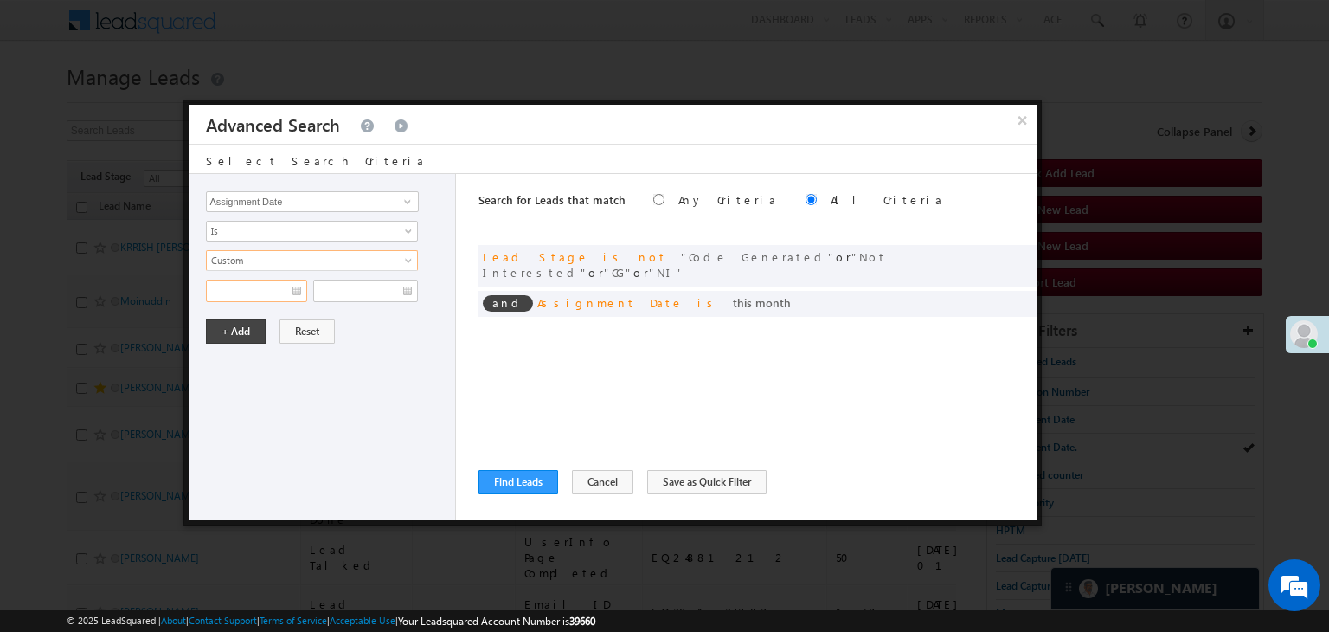
click at [291, 293] on input "text" at bounding box center [256, 291] width 101 height 23
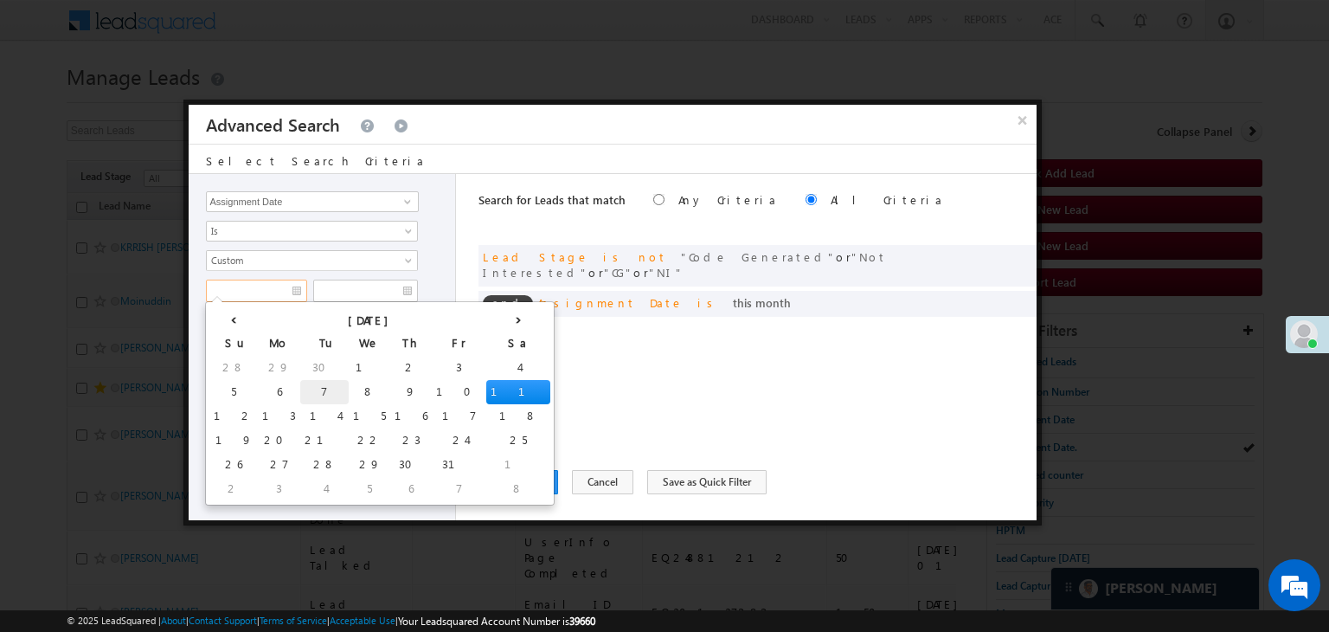
click at [300, 386] on td "7" at bounding box center [324, 392] width 48 height 24
type input "[DATE]"
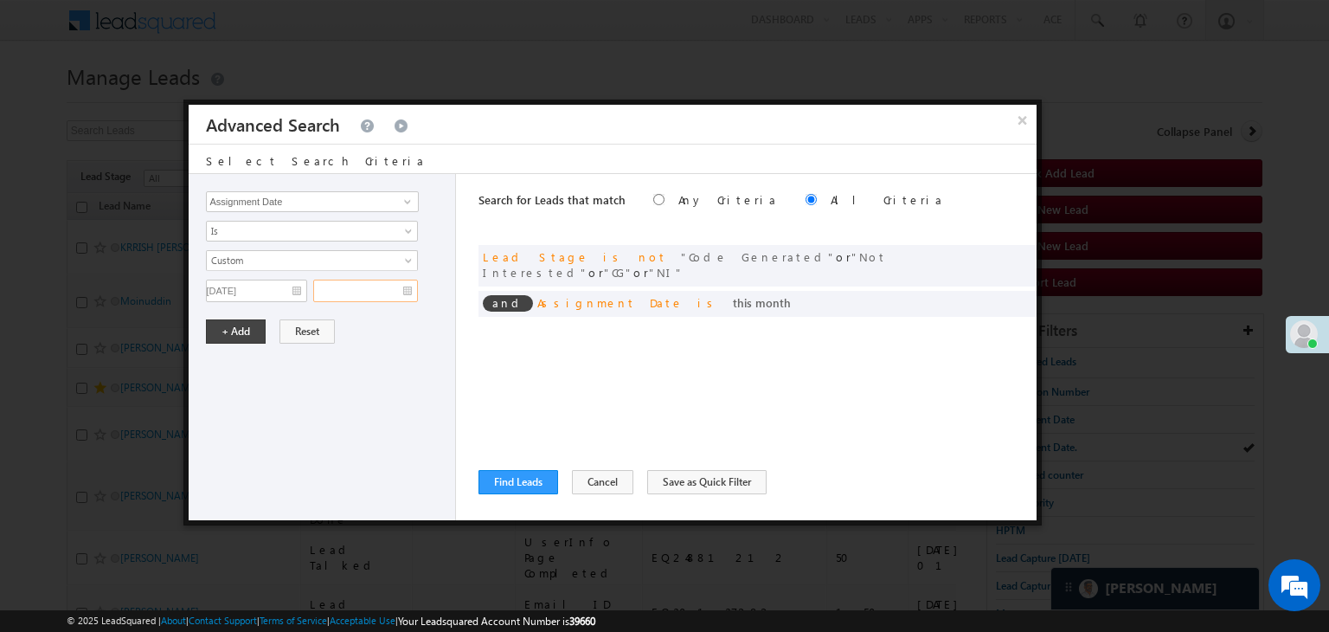
click at [377, 285] on input "text" at bounding box center [365, 291] width 105 height 23
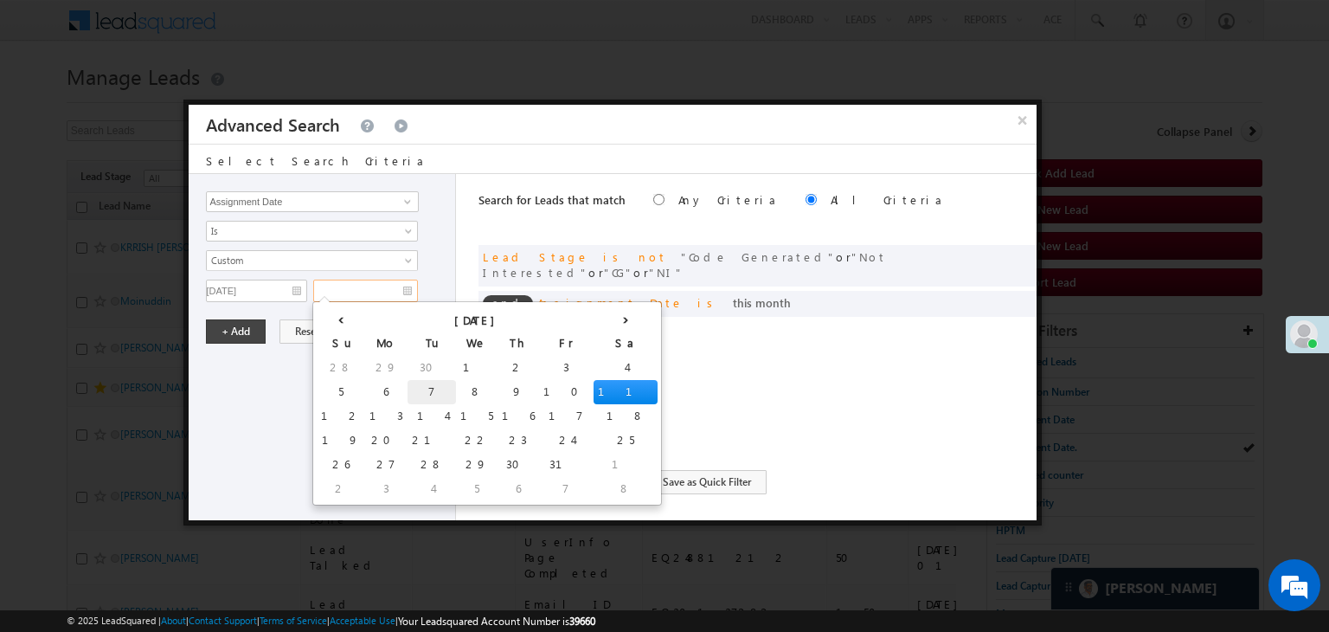
click at [408, 391] on td "7" at bounding box center [432, 392] width 48 height 24
click at [256, 327] on button "+ Add" at bounding box center [236, 331] width 60 height 24
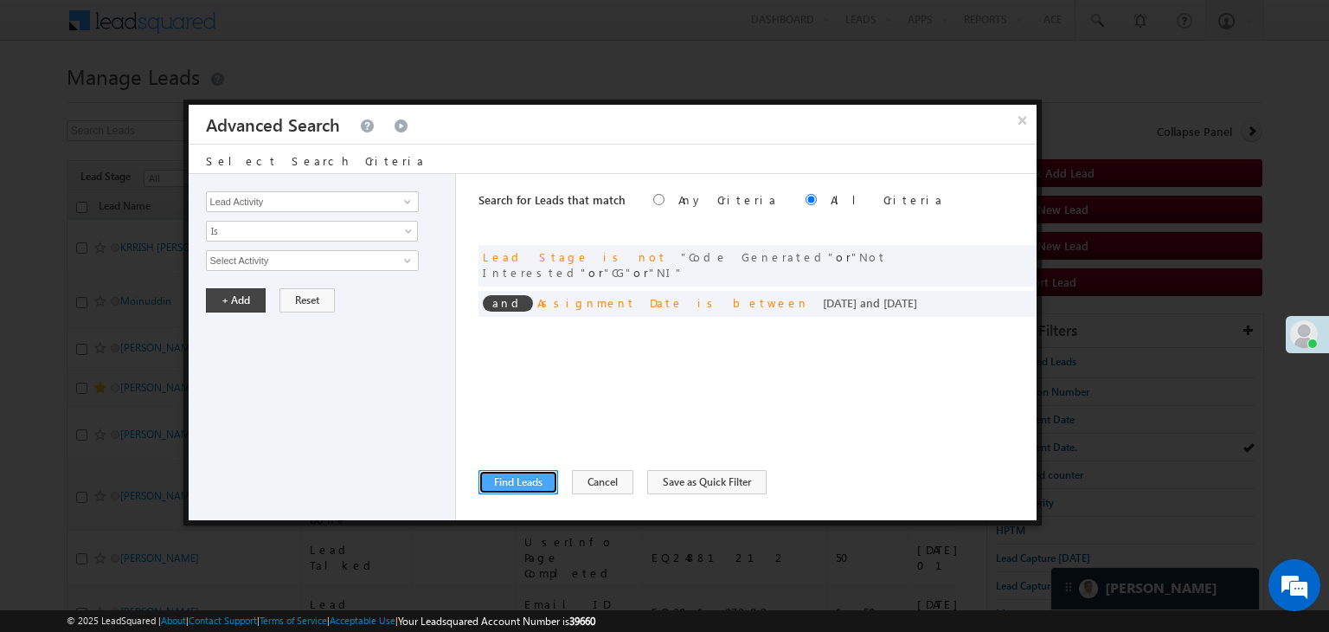
click at [518, 488] on button "Find Leads" at bounding box center [519, 482] width 80 height 24
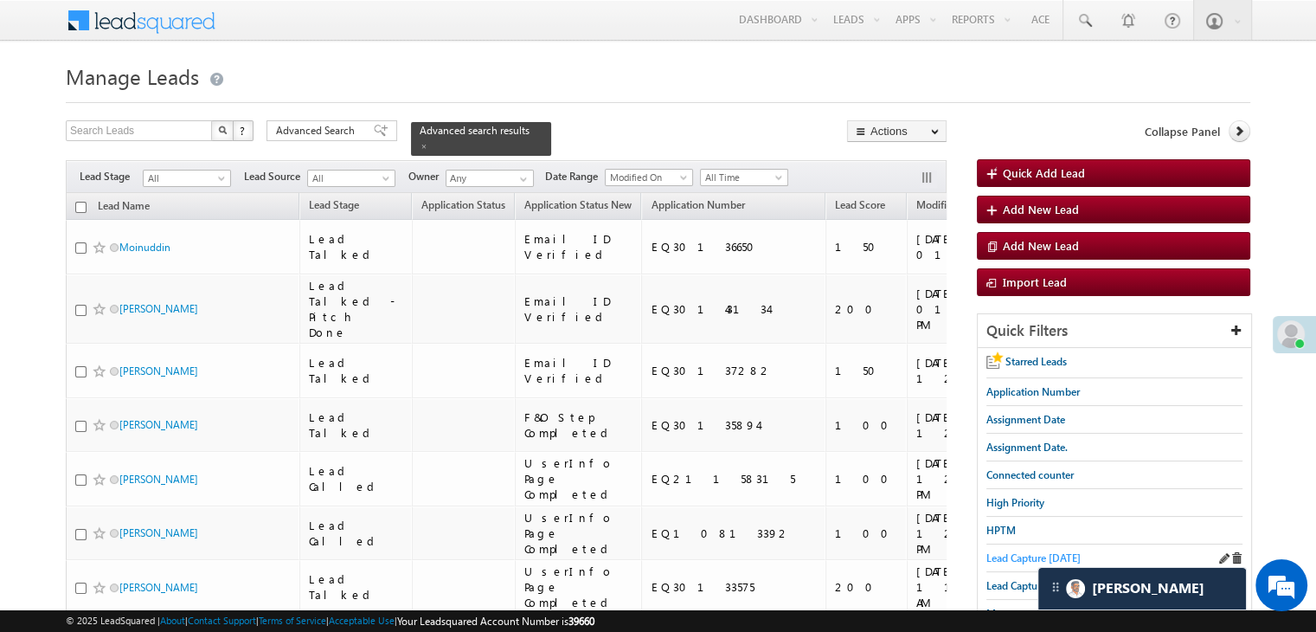
click at [1006, 553] on span "Lead Capture [DATE]" at bounding box center [1034, 557] width 94 height 13
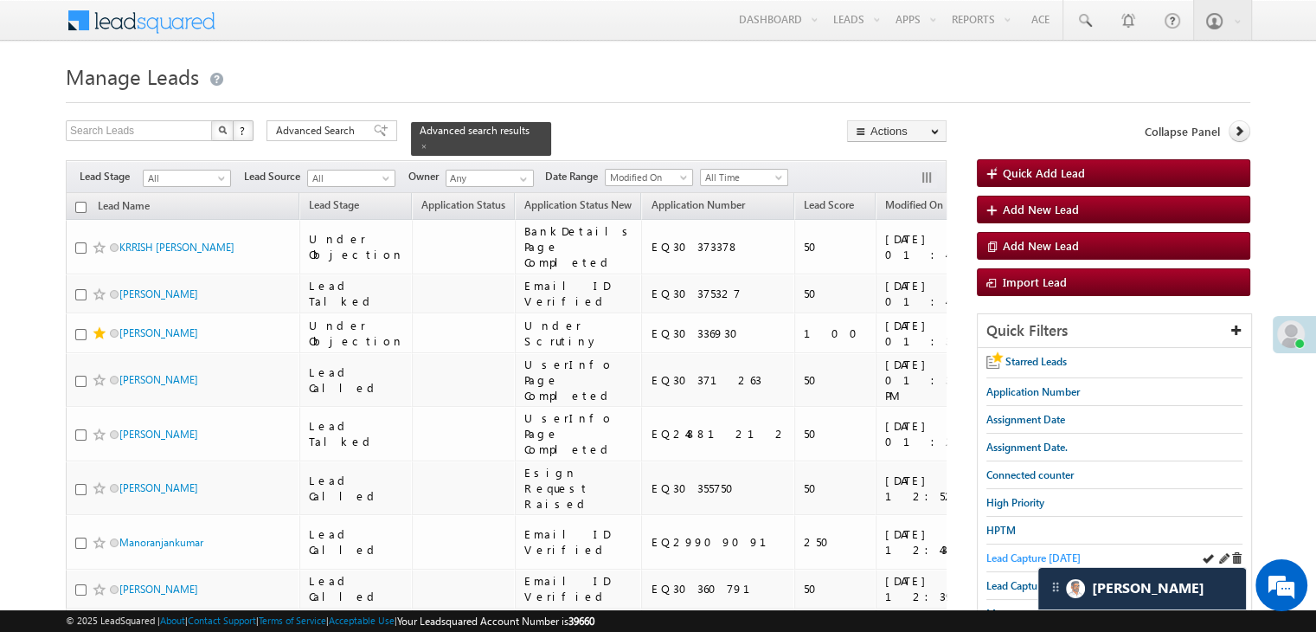
click at [1032, 551] on span "Lead Capture [DATE]" at bounding box center [1034, 557] width 94 height 13
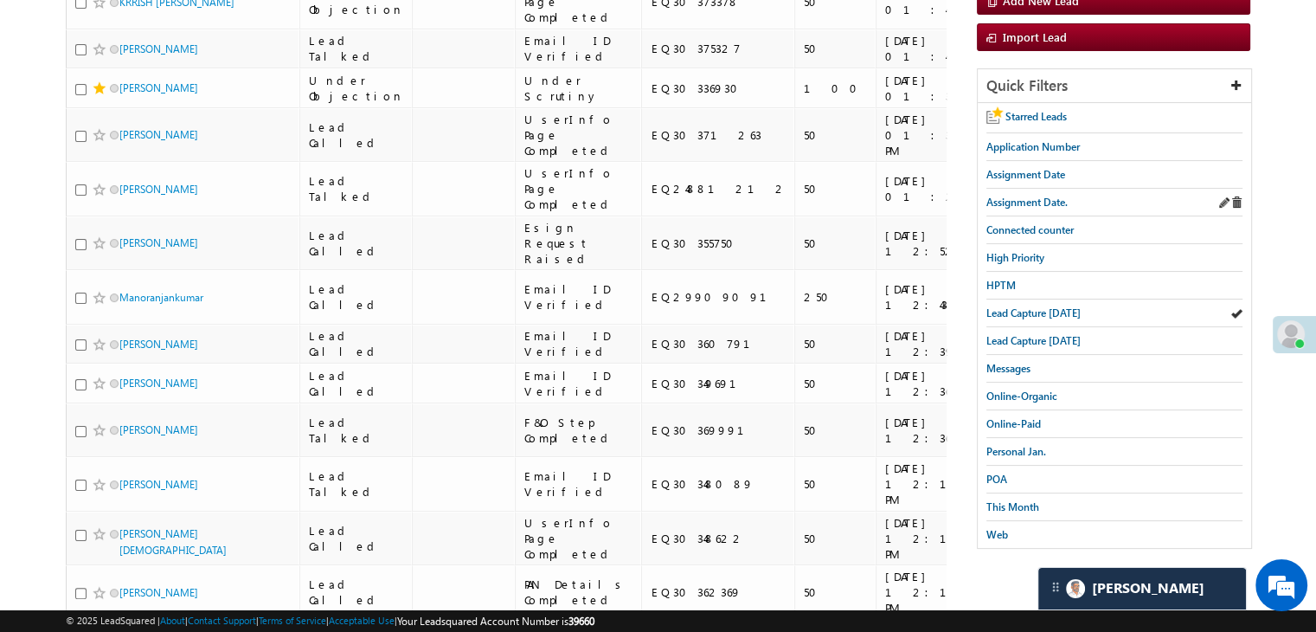
scroll to position [246, 0]
click at [996, 500] on span "This Month" at bounding box center [1013, 505] width 53 height 13
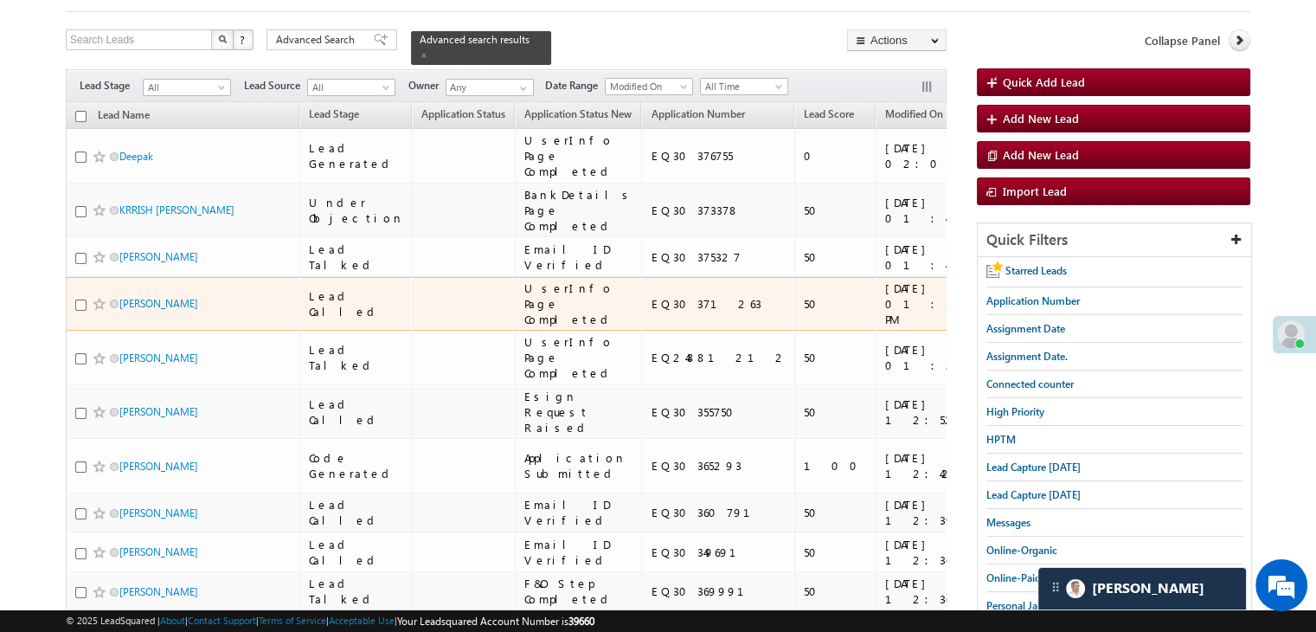
scroll to position [90, 0]
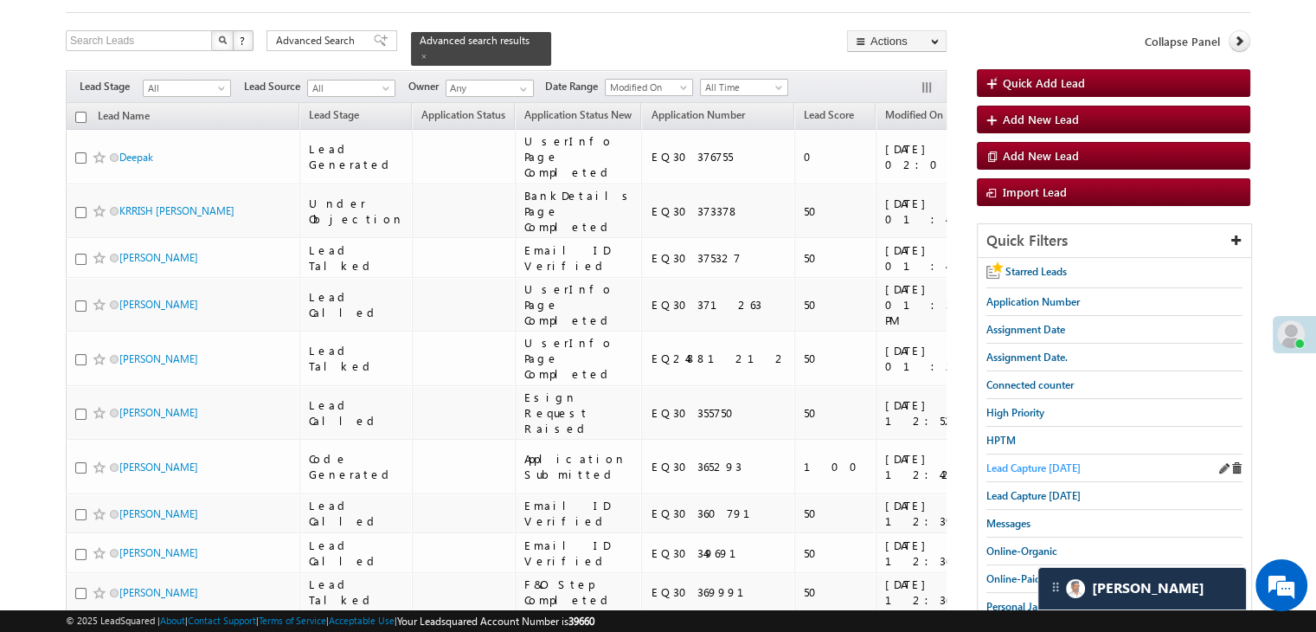
click at [1046, 461] on span "Lead Capture [DATE]" at bounding box center [1034, 467] width 94 height 13
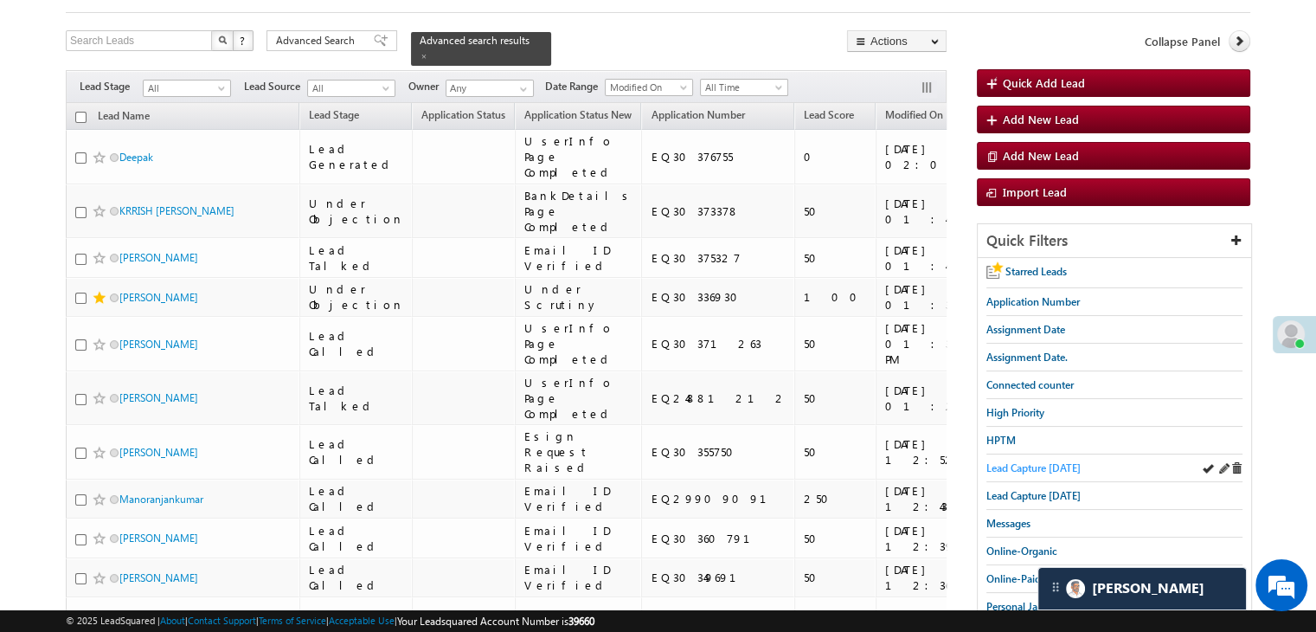
click at [1018, 462] on span "Lead Capture [DATE]" at bounding box center [1034, 467] width 94 height 13
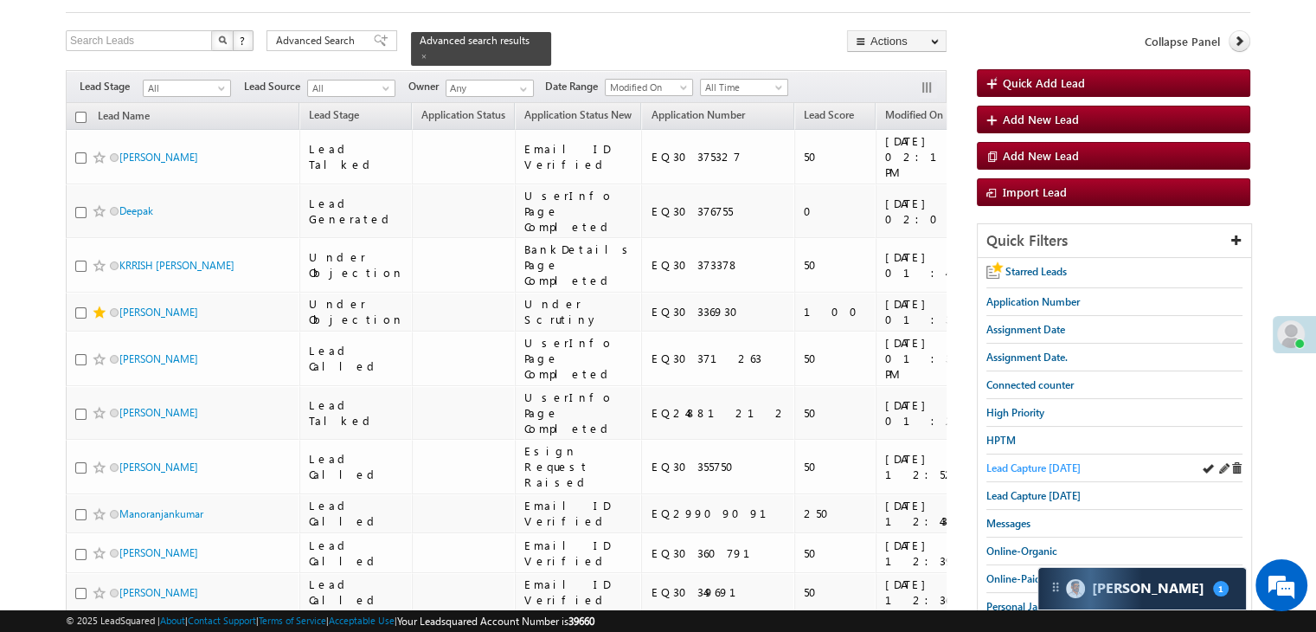
click at [1061, 467] on span "Lead Capture [DATE]" at bounding box center [1034, 467] width 94 height 13
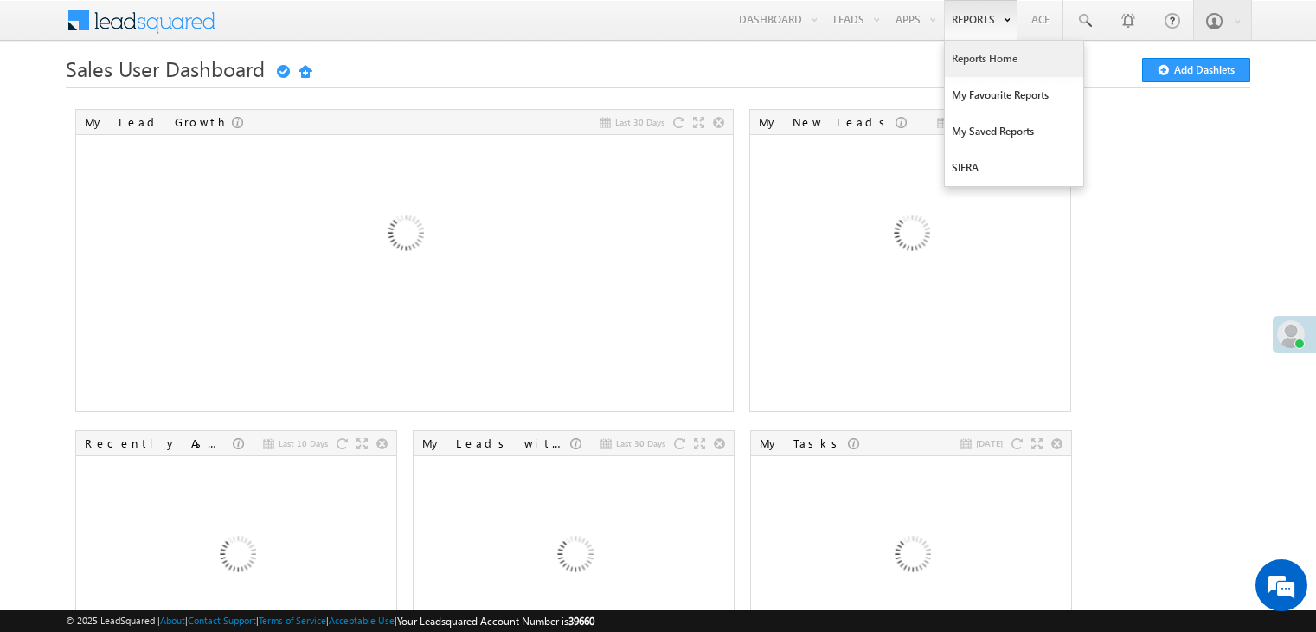
click at [979, 54] on link "Reports Home" at bounding box center [1014, 59] width 138 height 36
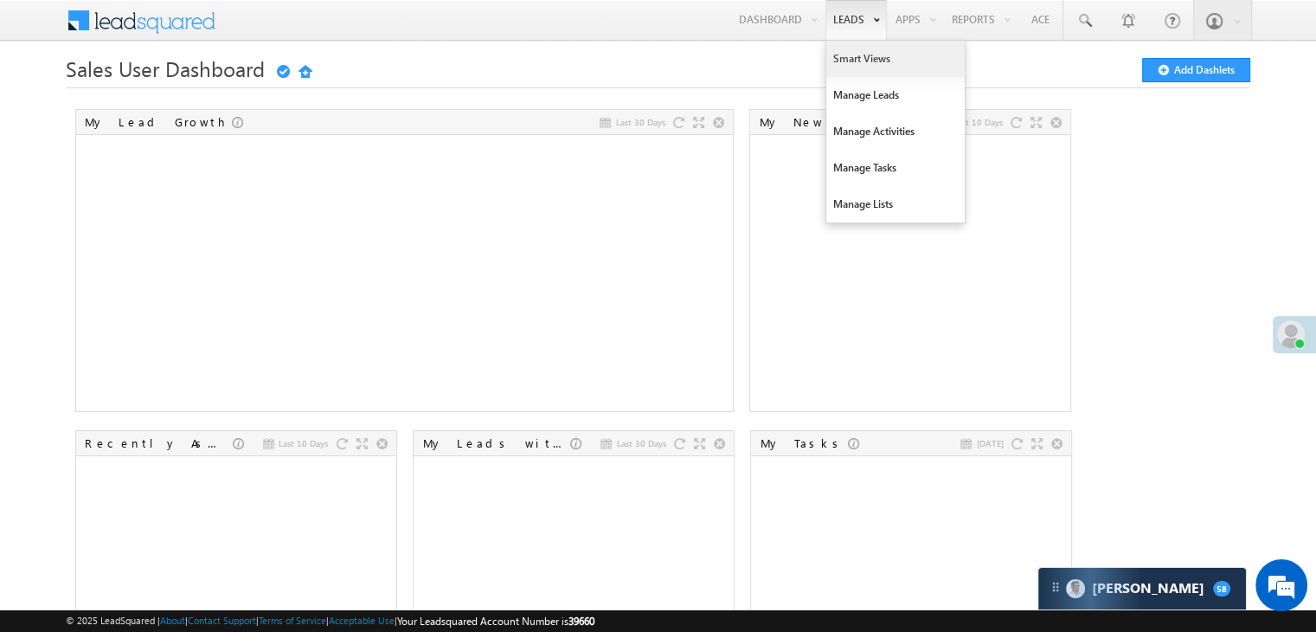
click at [841, 56] on link "Smart Views" at bounding box center [896, 59] width 138 height 36
